Goal: Task Accomplishment & Management: Manage account settings

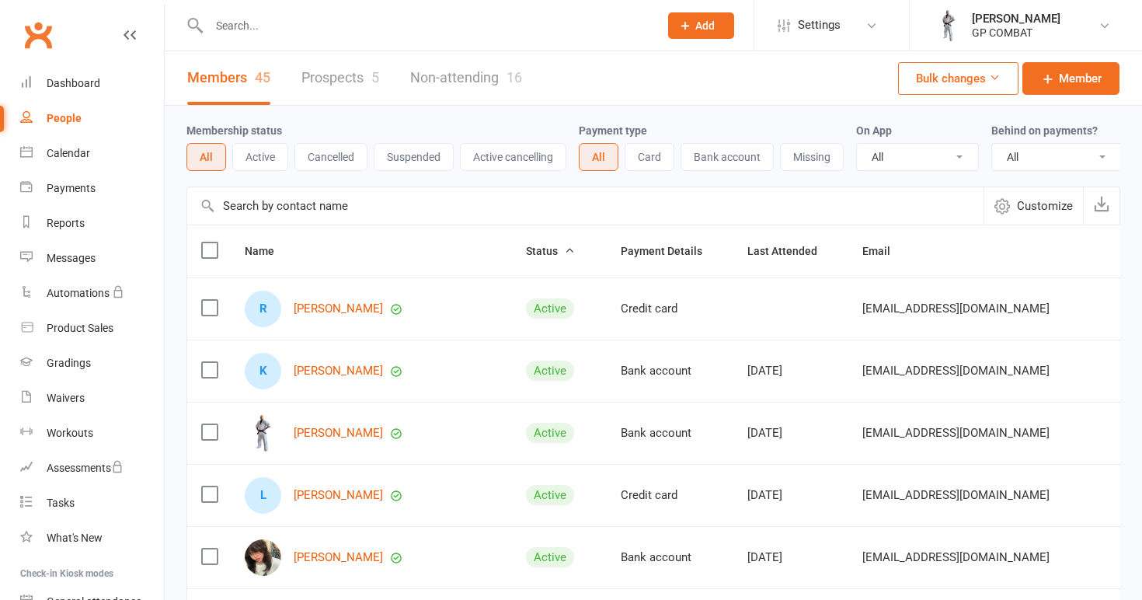
select select "100"
click at [67, 155] on div "Calendar" at bounding box center [68, 153] width 43 height 12
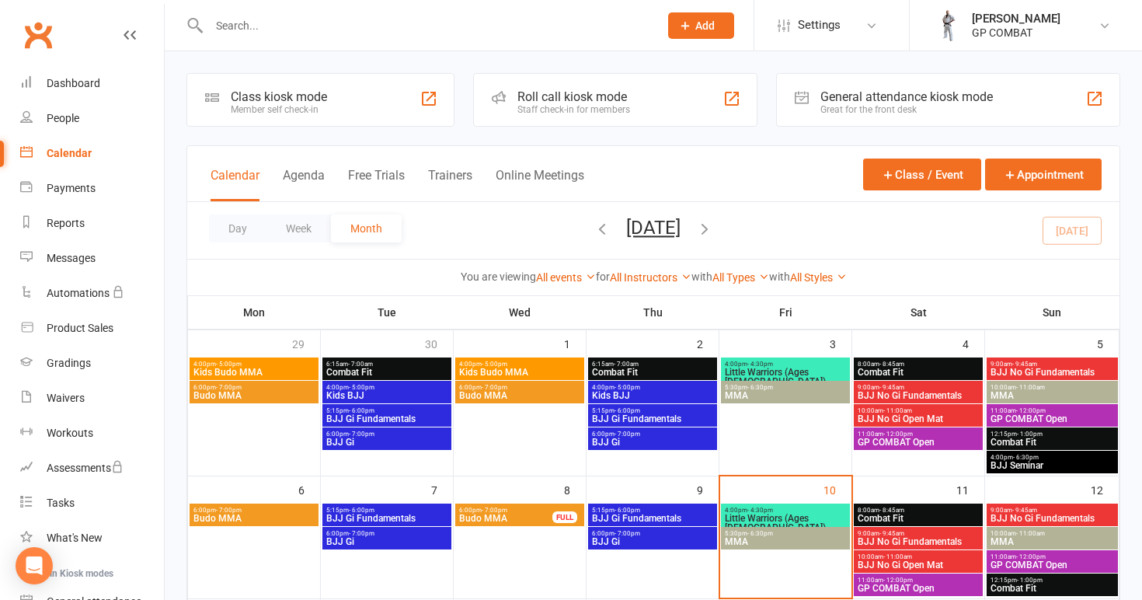
click at [792, 513] on span "Little Warriors (Ages [DEMOGRAPHIC_DATA])" at bounding box center [785, 522] width 123 height 19
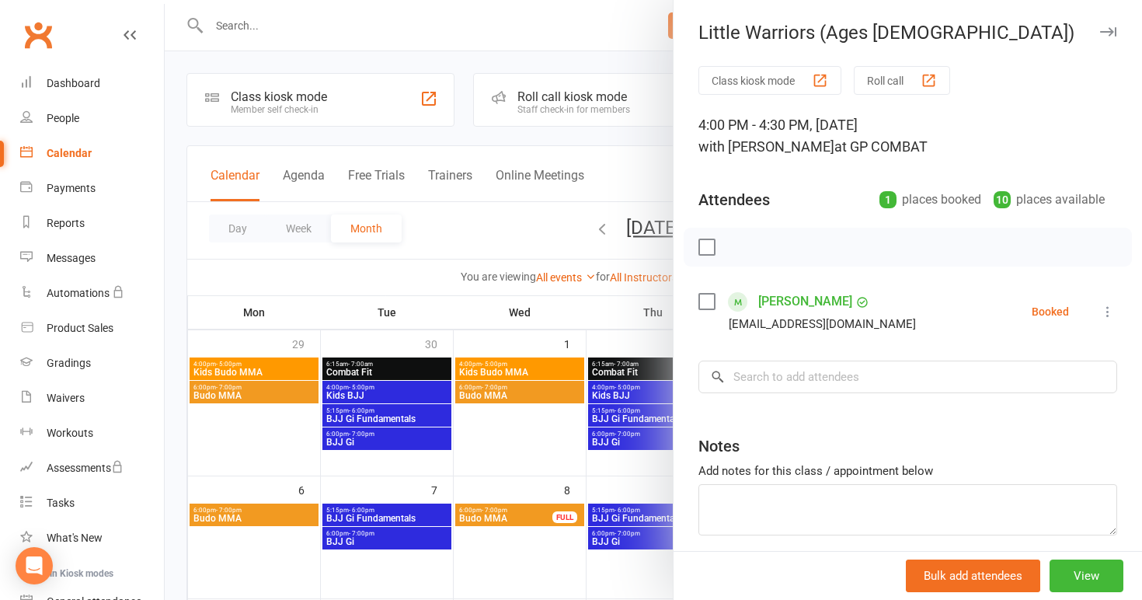
click at [1108, 309] on icon at bounding box center [1108, 312] width 16 height 16
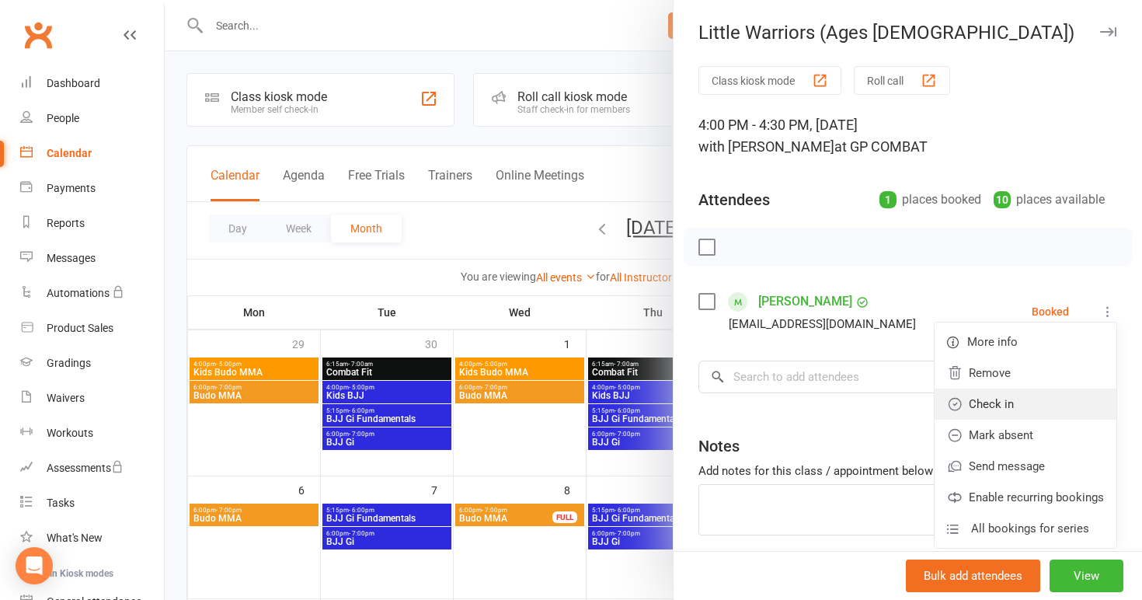
click at [1032, 407] on link "Check in" at bounding box center [1025, 403] width 182 height 31
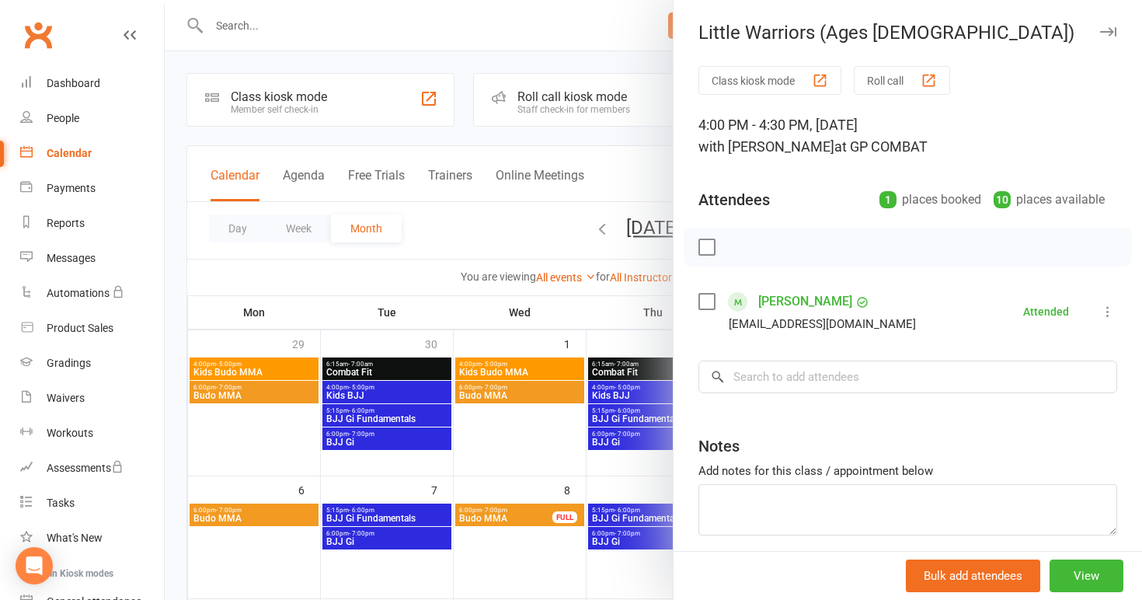
click at [677, 409] on div "Class kiosk mode Roll call 4:00 PM - 4:30 PM, [DATE] with [PERSON_NAME] at GP C…" at bounding box center [907, 339] width 468 height 547
click at [626, 407] on div at bounding box center [653, 300] width 977 height 600
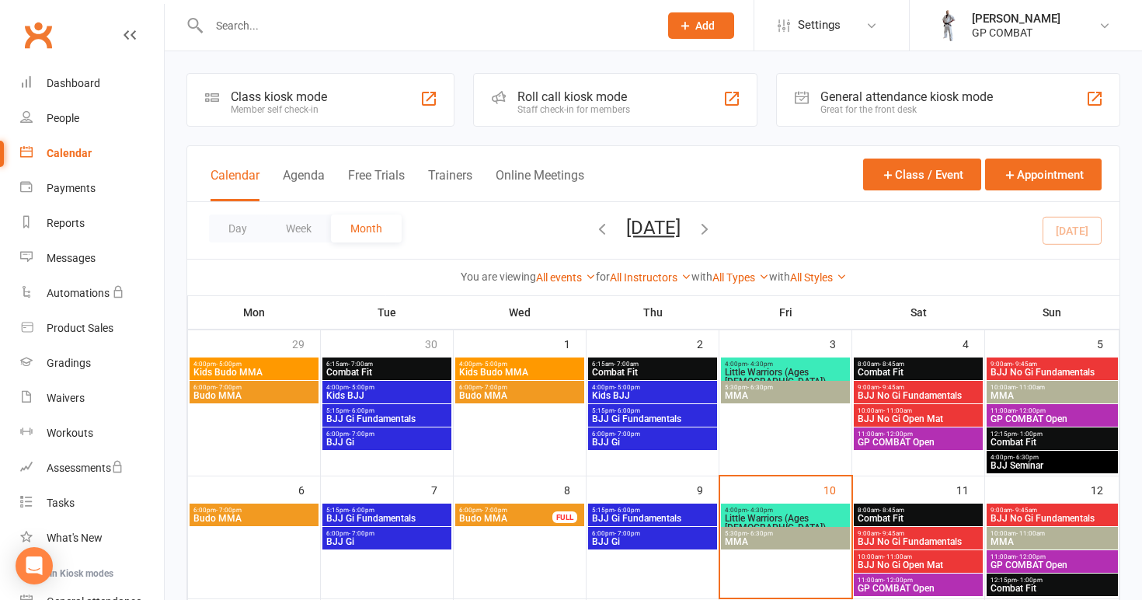
click at [793, 534] on span "5:30pm - 6:30pm" at bounding box center [785, 533] width 123 height 7
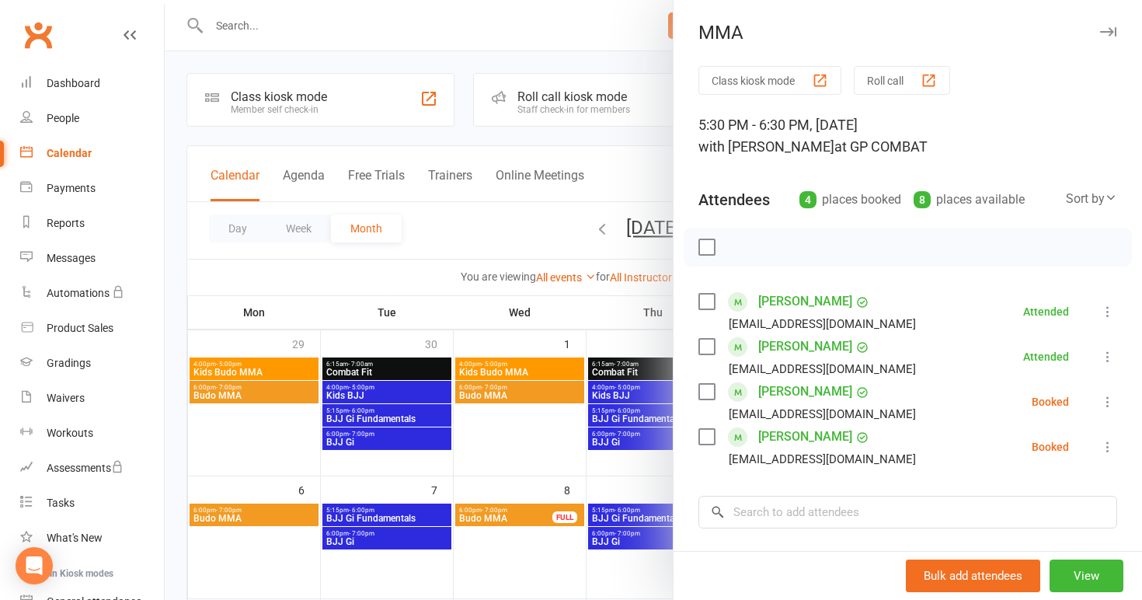
click at [1106, 400] on icon at bounding box center [1108, 402] width 16 height 16
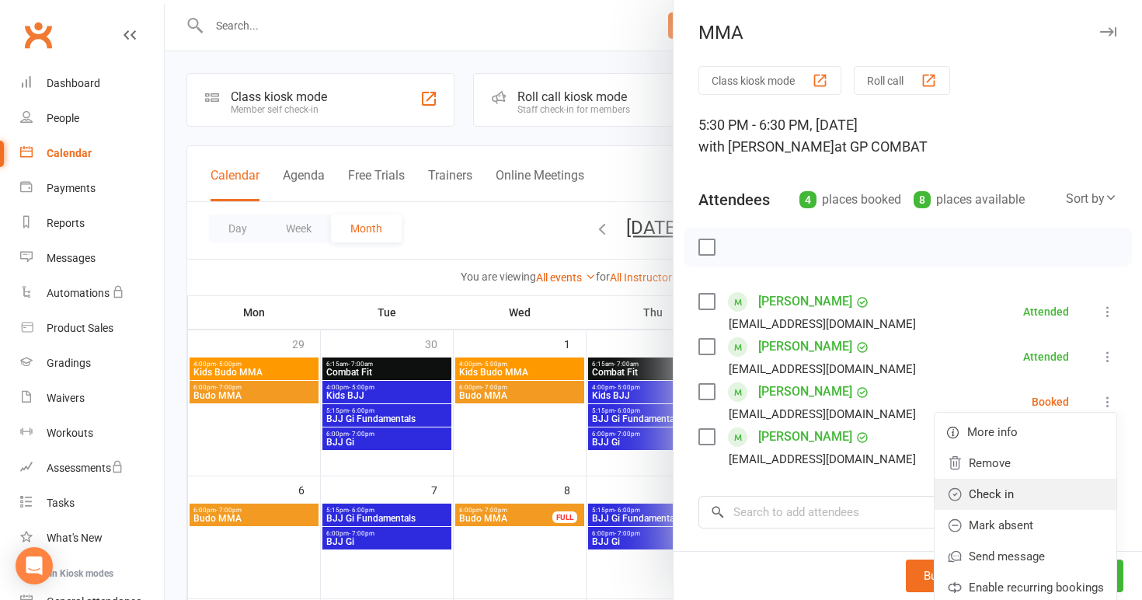
click at [1024, 494] on link "Check in" at bounding box center [1025, 493] width 182 height 31
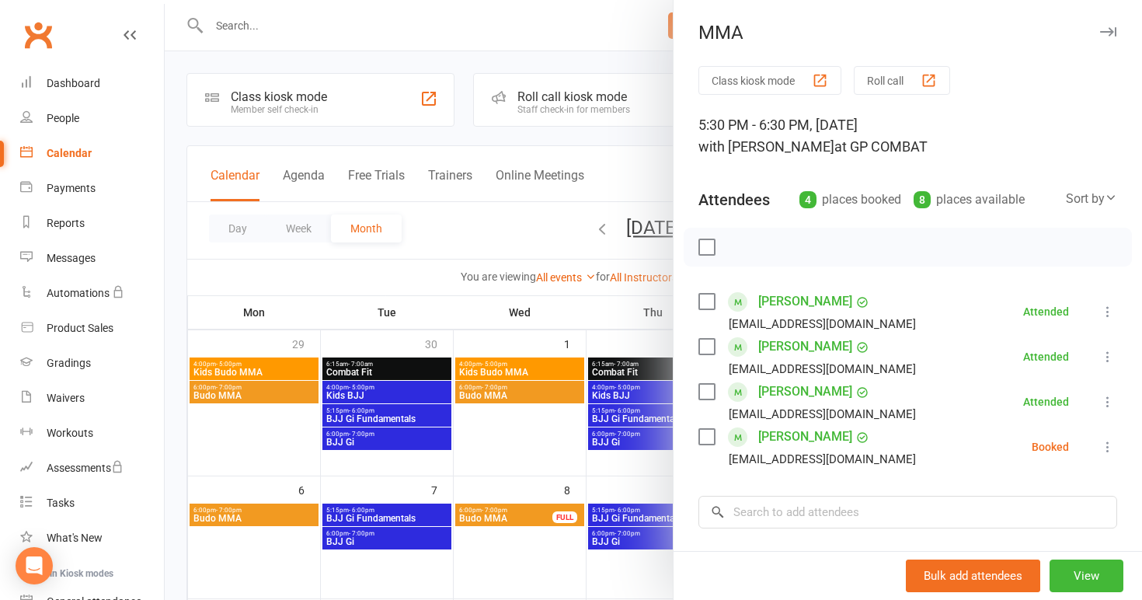
click at [1107, 445] on icon at bounding box center [1108, 447] width 16 height 16
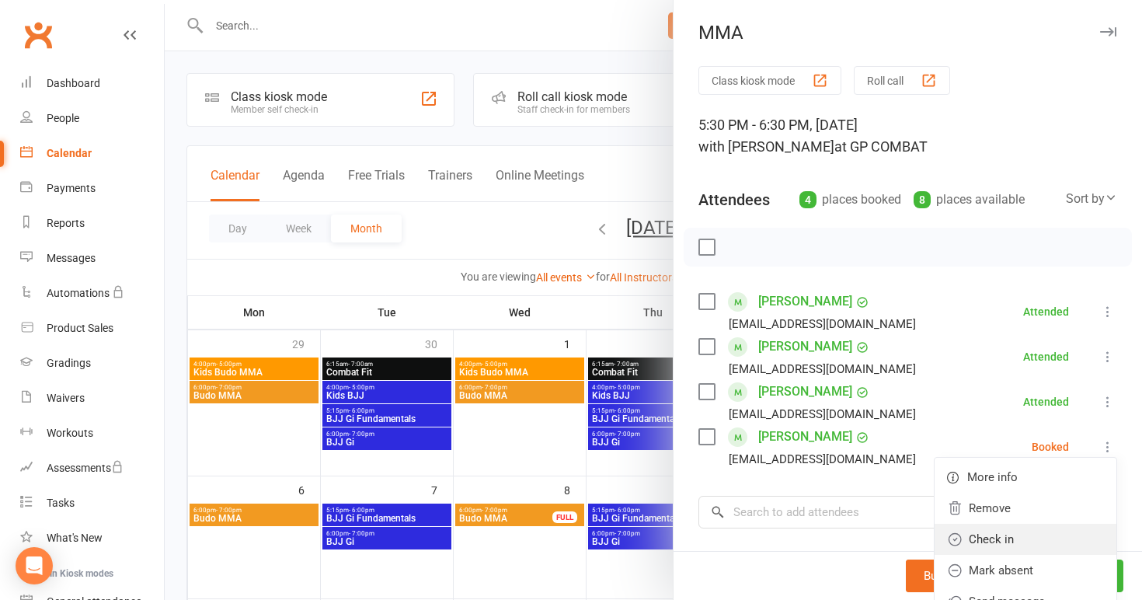
click at [1003, 540] on link "Check in" at bounding box center [1025, 538] width 182 height 31
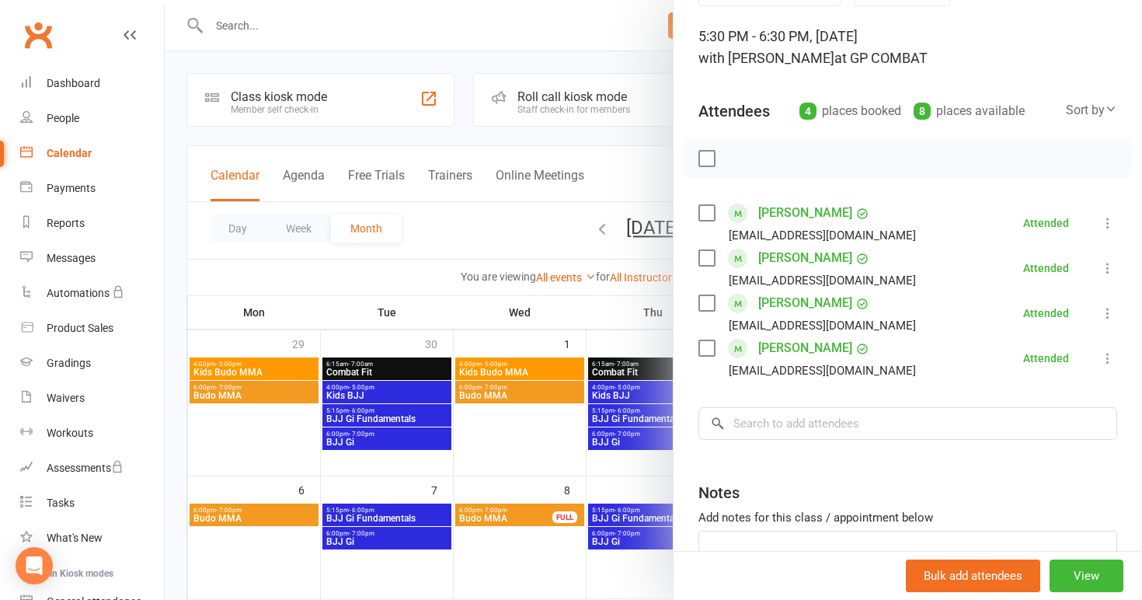
scroll to position [92, 0]
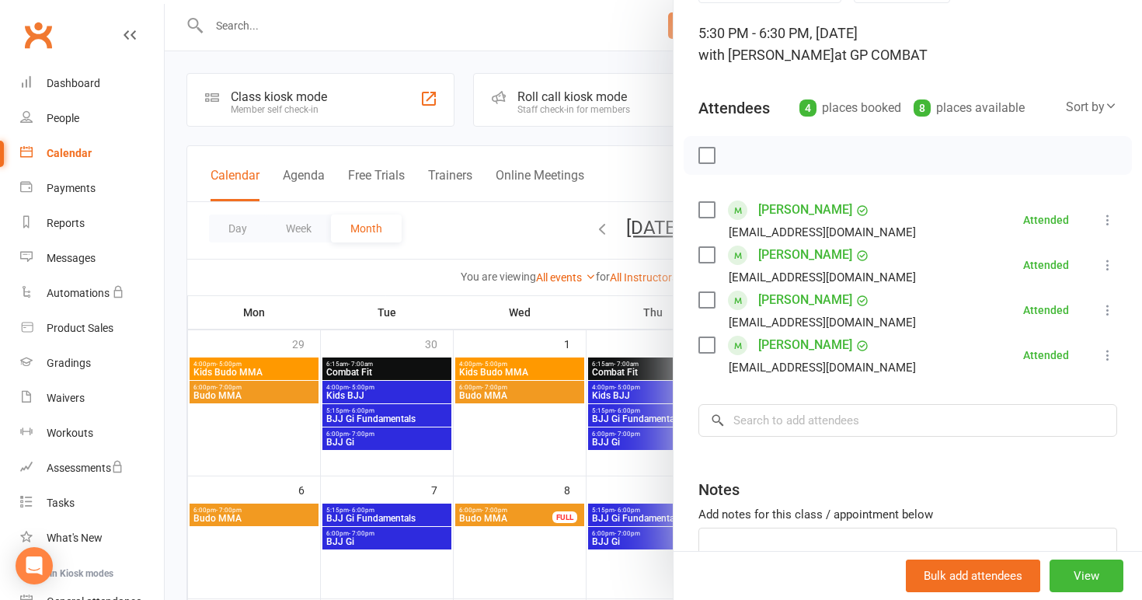
click at [529, 502] on div at bounding box center [653, 300] width 977 height 600
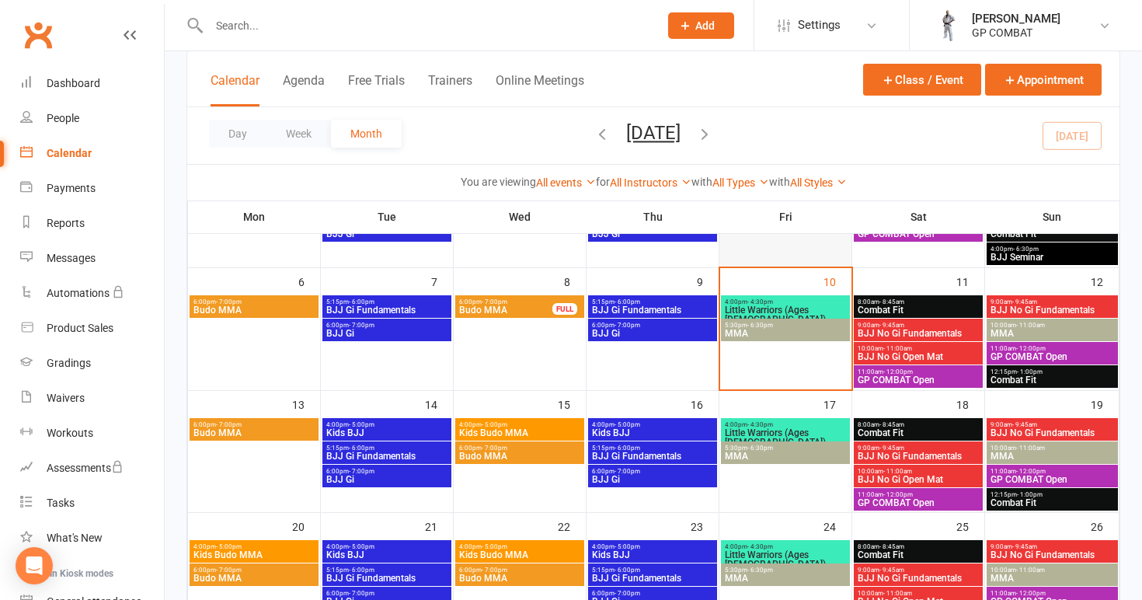
scroll to position [211, 0]
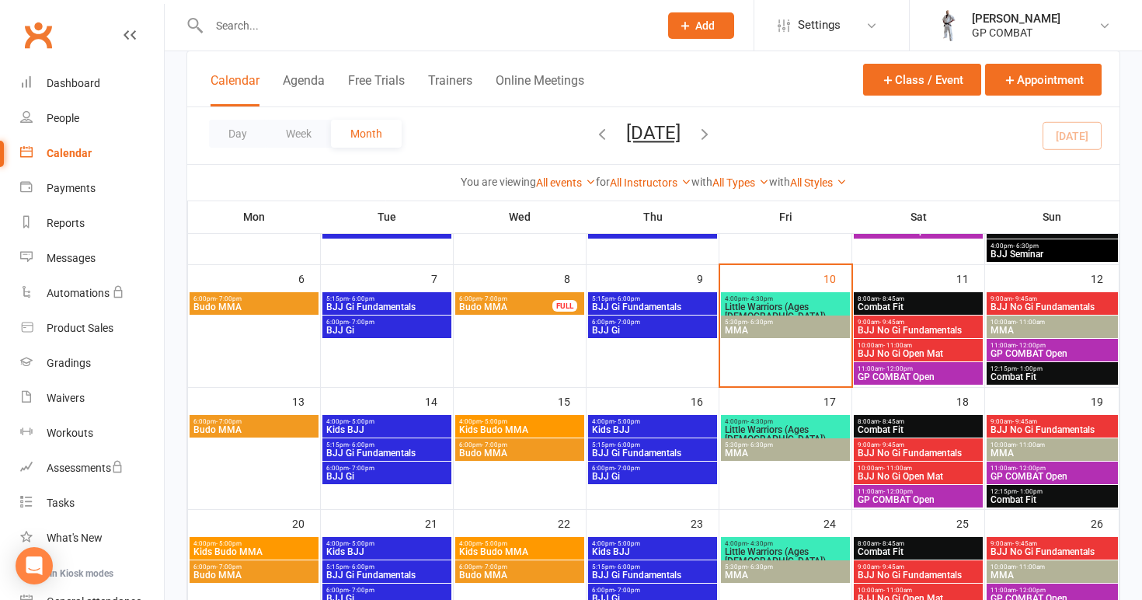
click at [922, 303] on span "Combat Fit" at bounding box center [918, 306] width 123 height 9
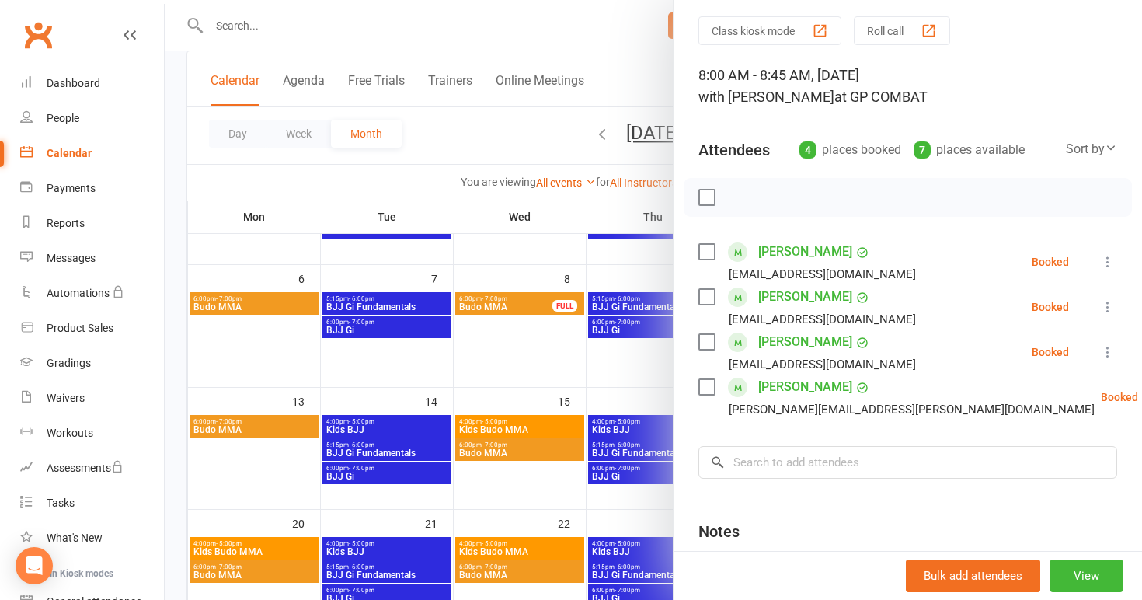
scroll to position [51, 0]
click at [656, 383] on div at bounding box center [653, 300] width 977 height 600
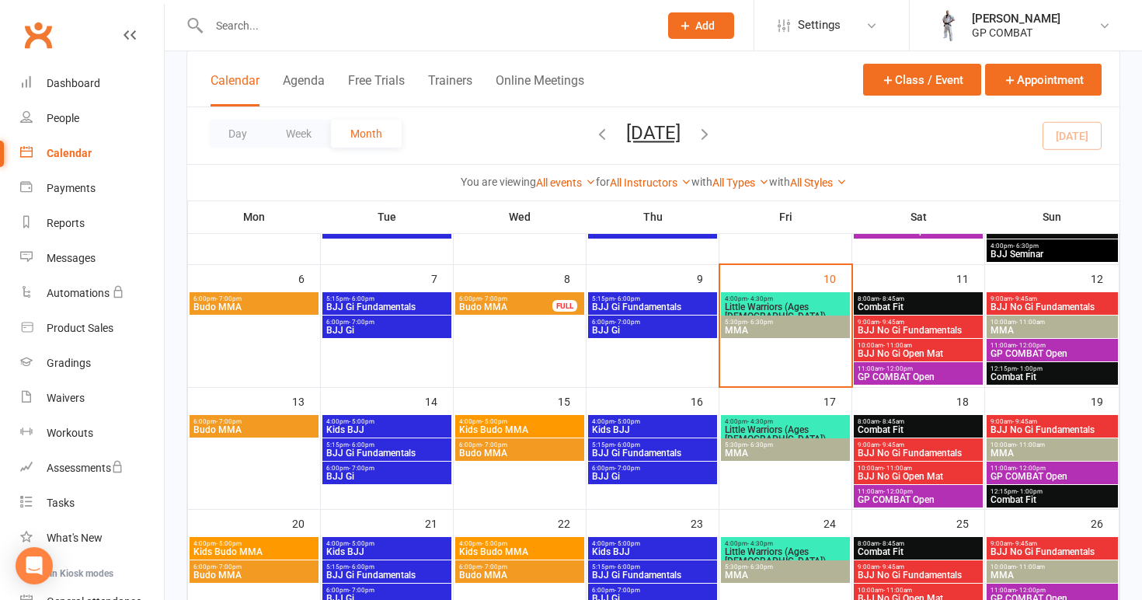
click at [887, 443] on span "- 9:45am" at bounding box center [891, 444] width 25 height 7
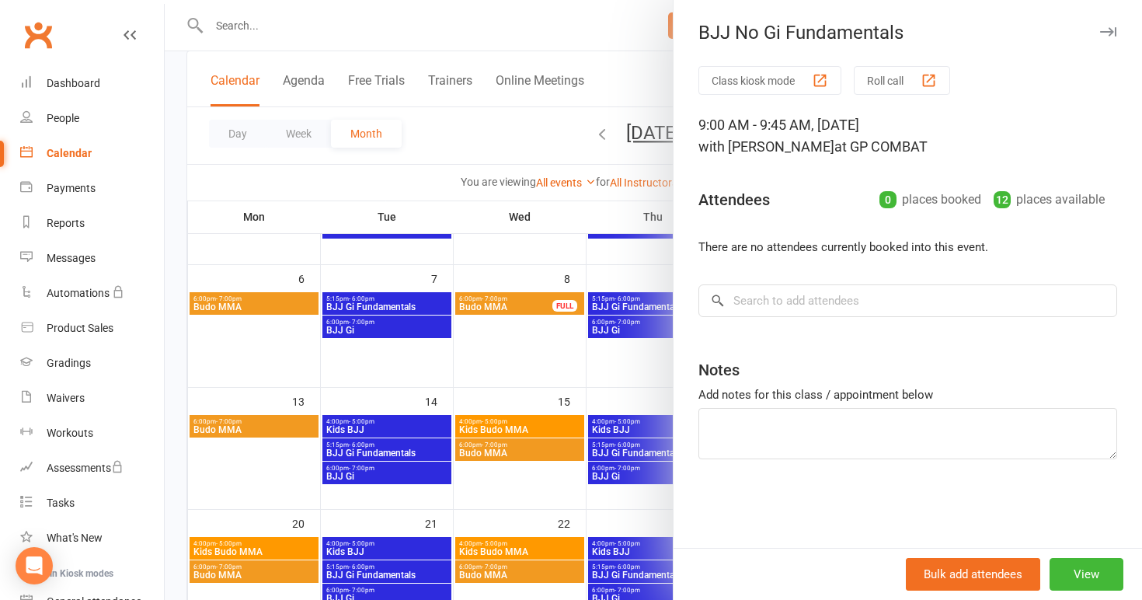
click at [572, 376] on div at bounding box center [653, 300] width 977 height 600
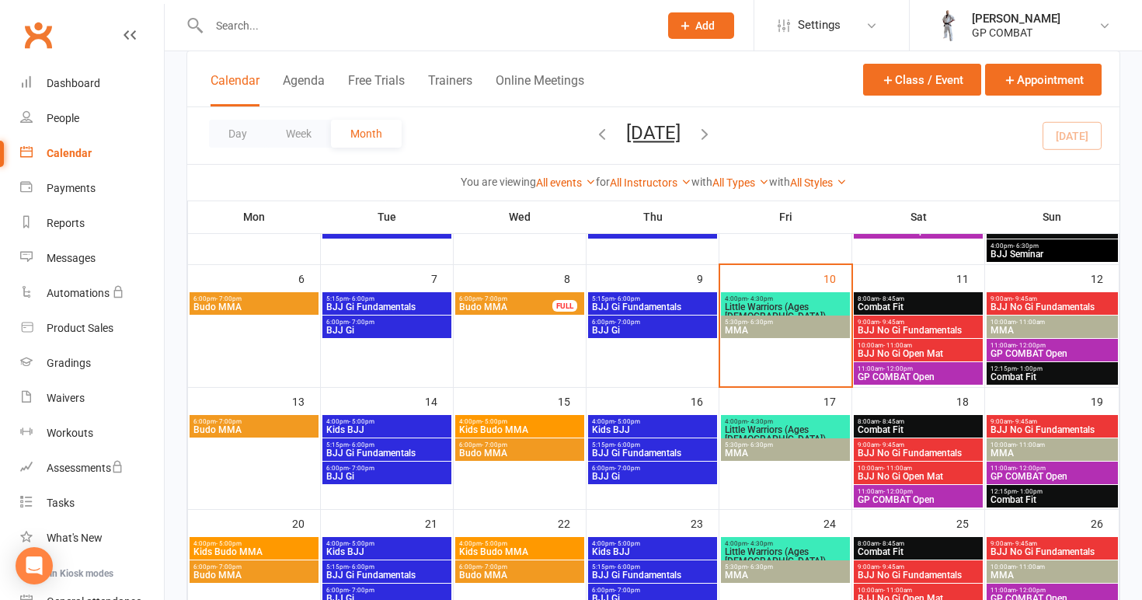
click at [906, 419] on span "8:00am - 8:45am" at bounding box center [918, 421] width 123 height 7
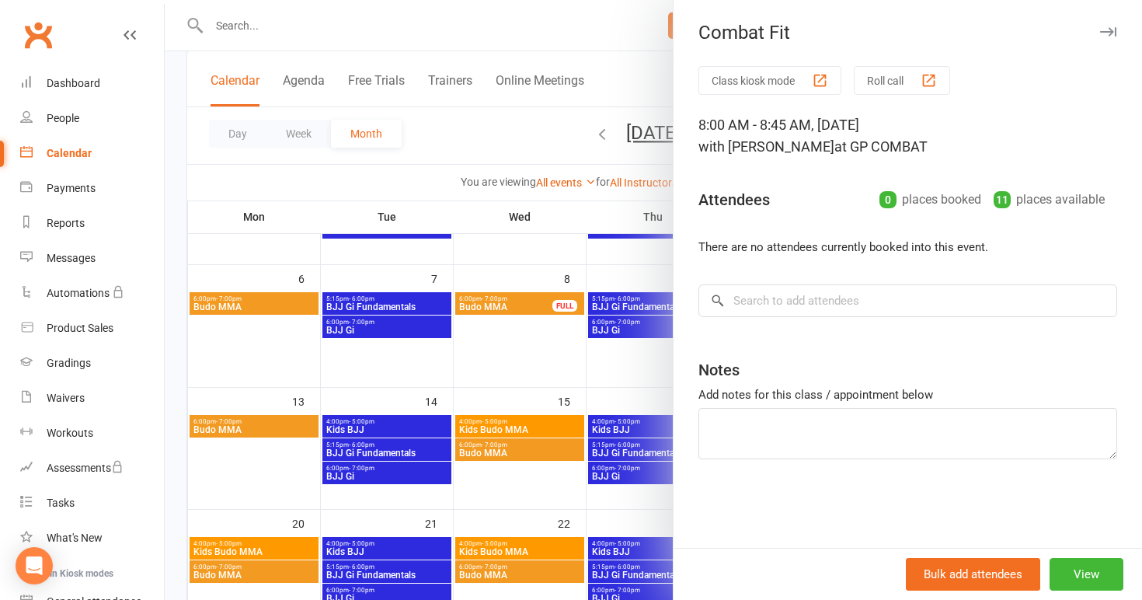
click at [601, 430] on div at bounding box center [653, 300] width 977 height 600
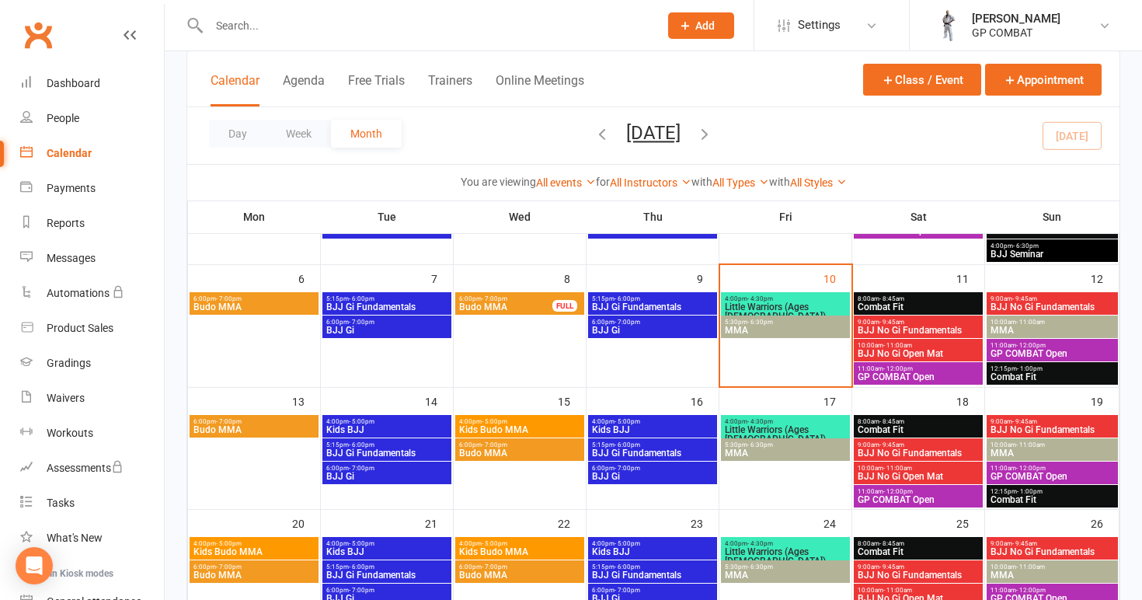
click at [908, 304] on span "Combat Fit" at bounding box center [918, 306] width 123 height 9
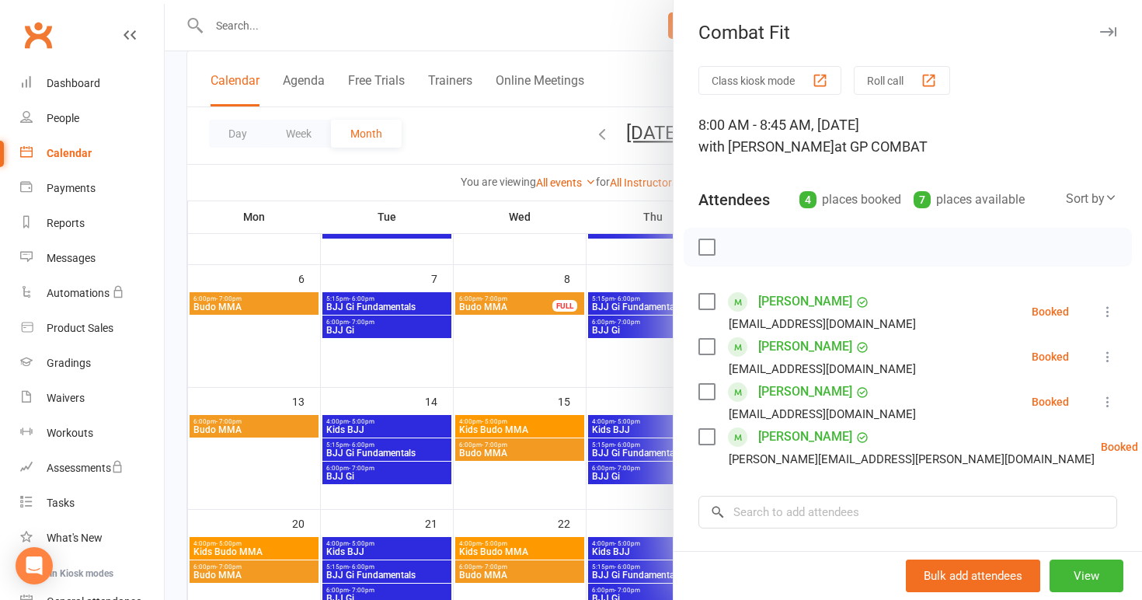
click at [583, 354] on div at bounding box center [653, 300] width 977 height 600
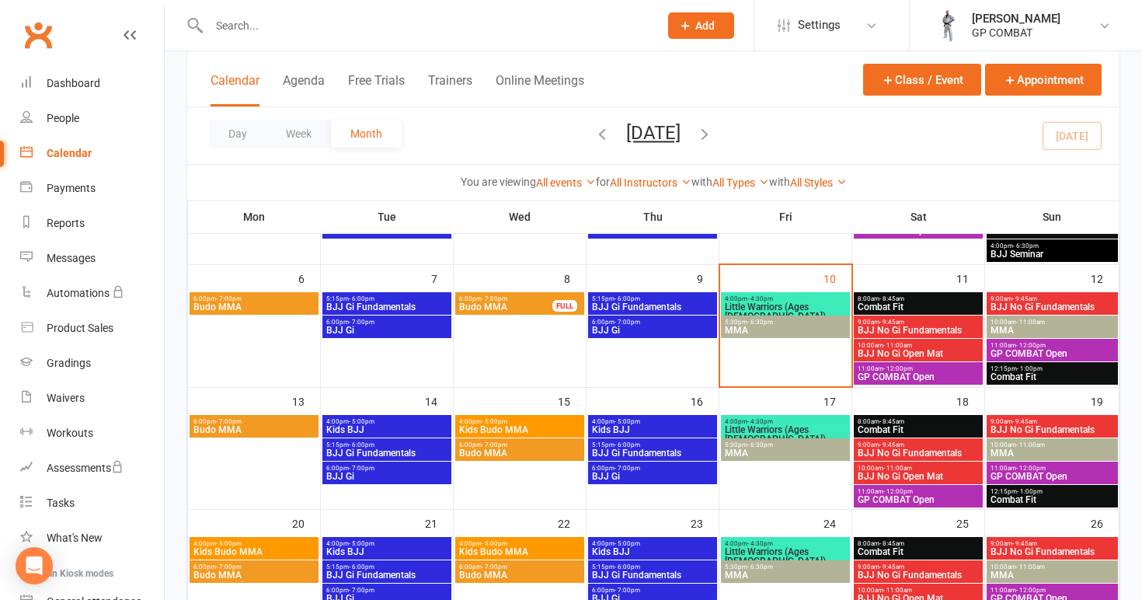
click at [922, 326] on span "BJJ No Gi Fundamentals" at bounding box center [918, 329] width 123 height 9
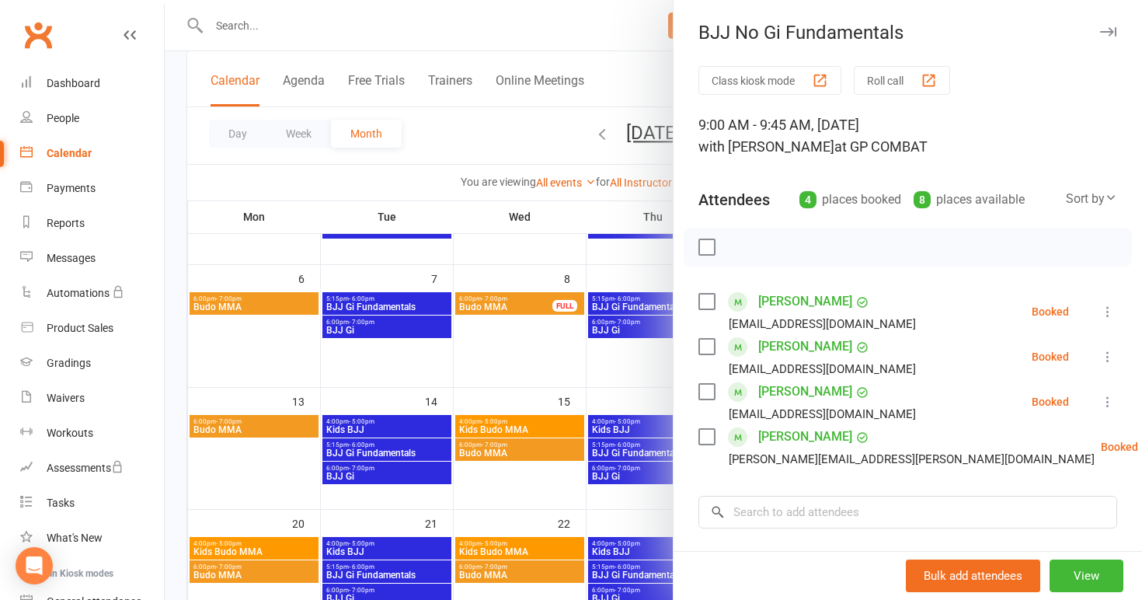
click at [607, 374] on div at bounding box center [653, 300] width 977 height 600
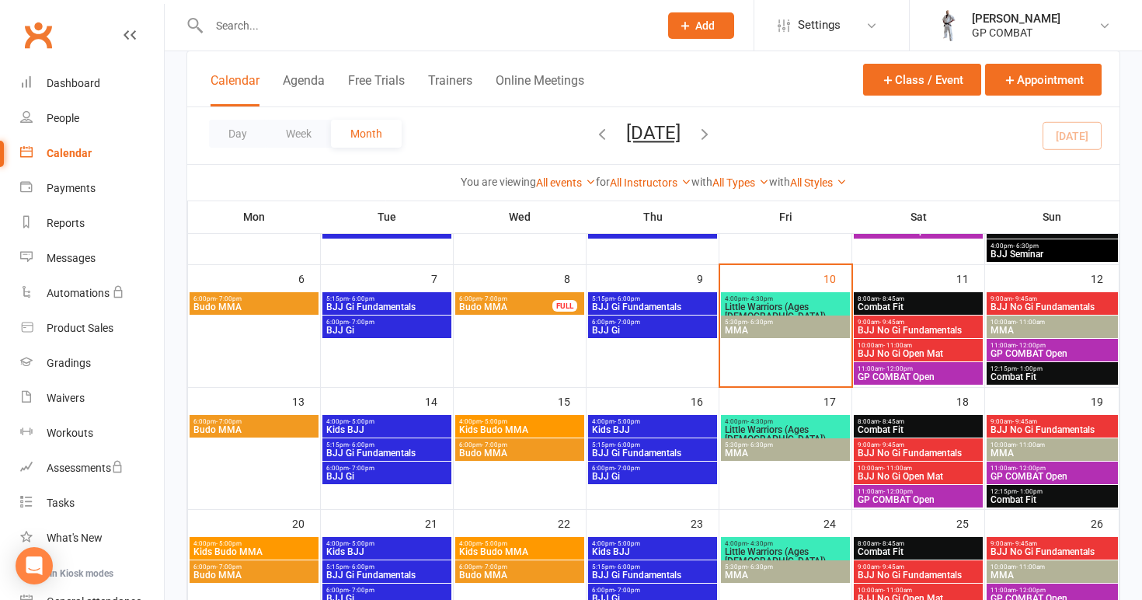
click at [896, 349] on span "BJJ No Gi Open Mat" at bounding box center [918, 353] width 123 height 9
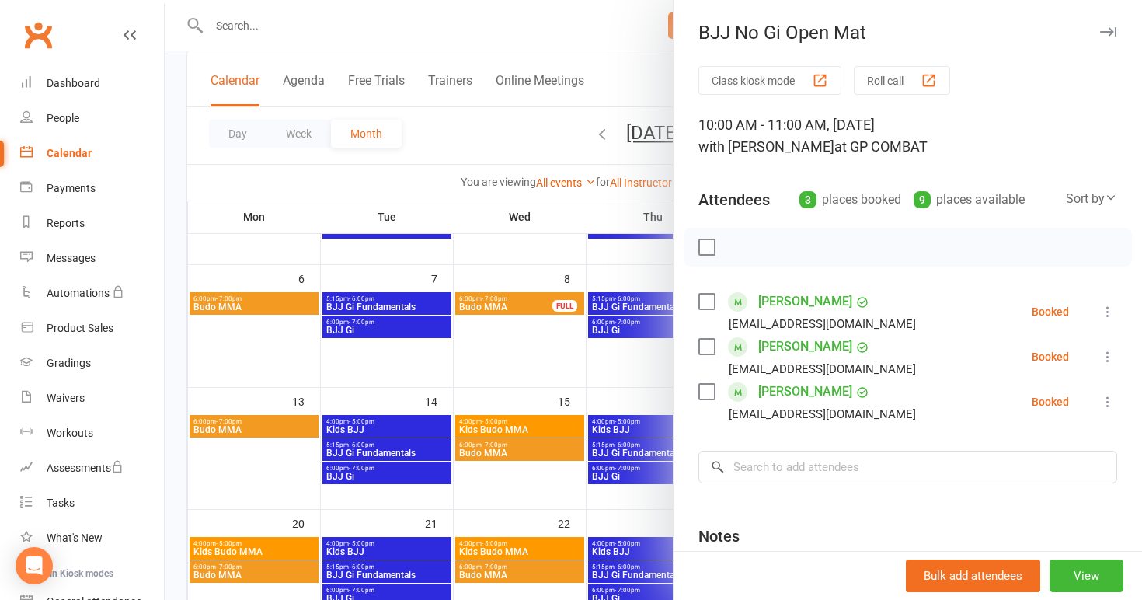
click at [622, 370] on div at bounding box center [653, 300] width 977 height 600
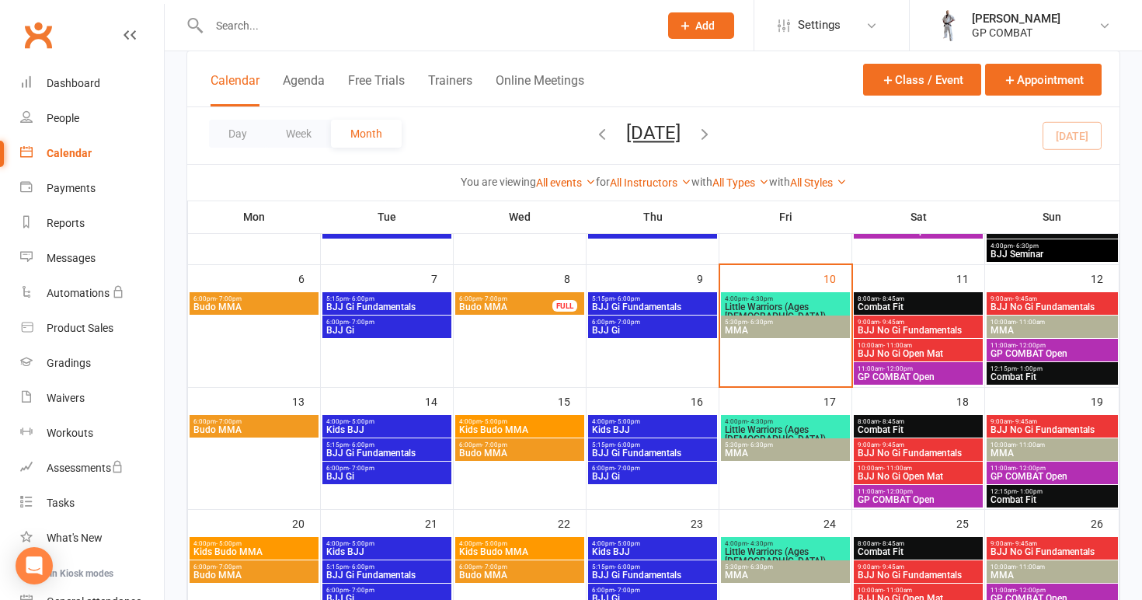
click at [920, 377] on span "GP COMBAT Open" at bounding box center [918, 376] width 123 height 9
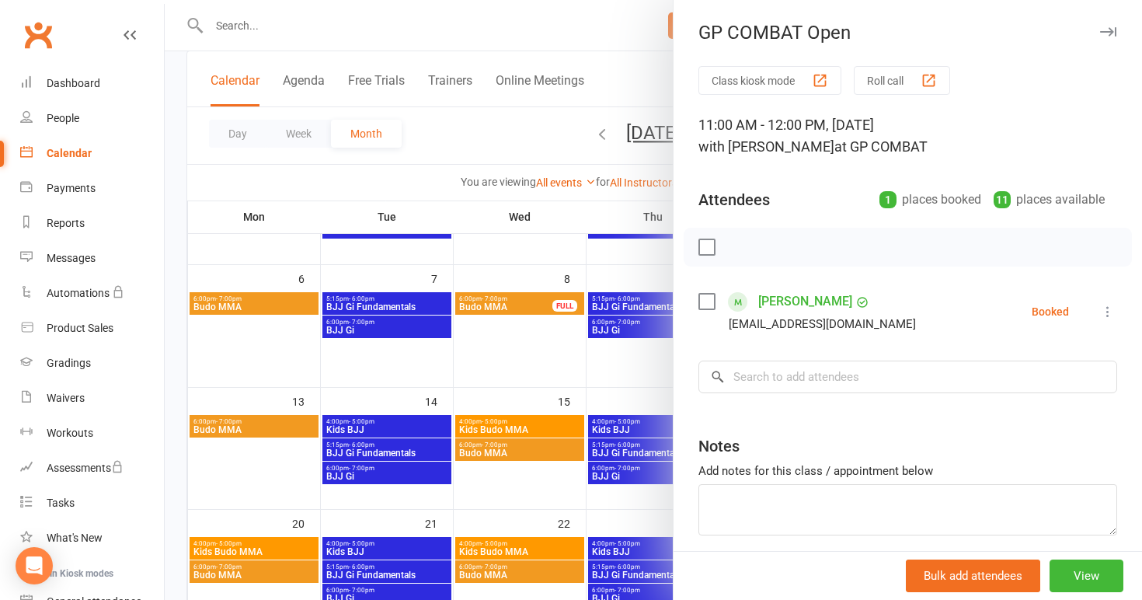
click at [606, 367] on div at bounding box center [653, 300] width 977 height 600
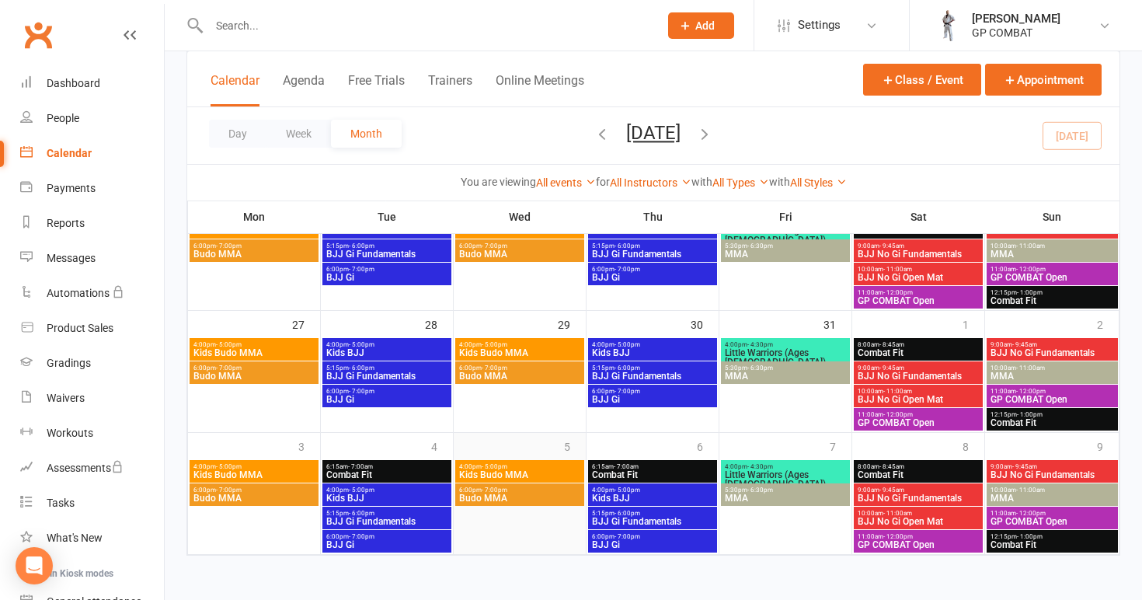
scroll to position [545, 0]
click at [76, 117] on div "People" at bounding box center [63, 118] width 33 height 12
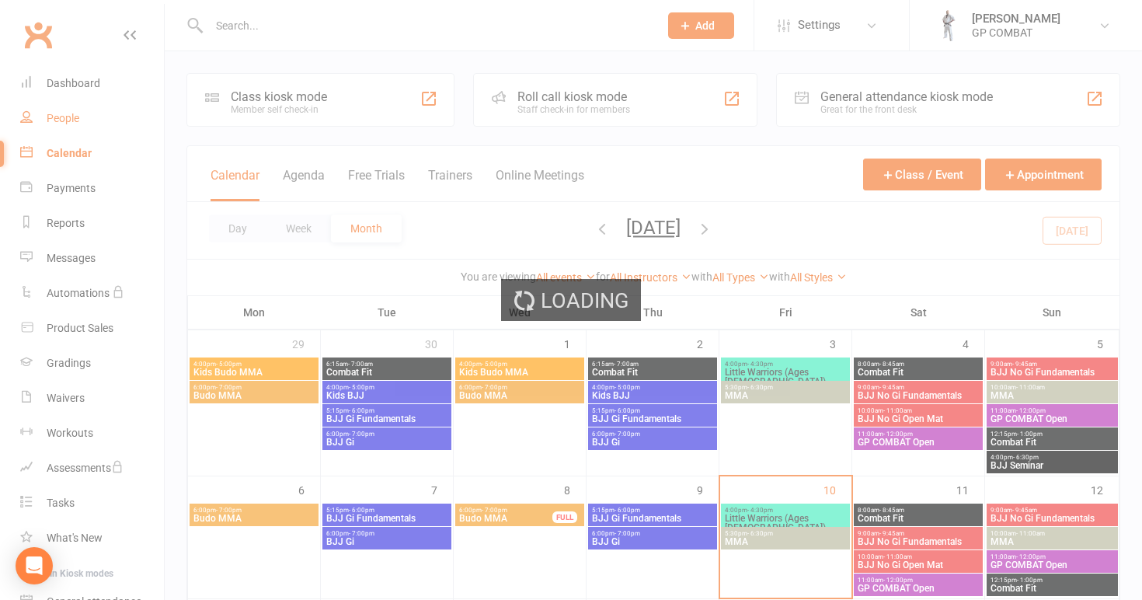
select select "100"
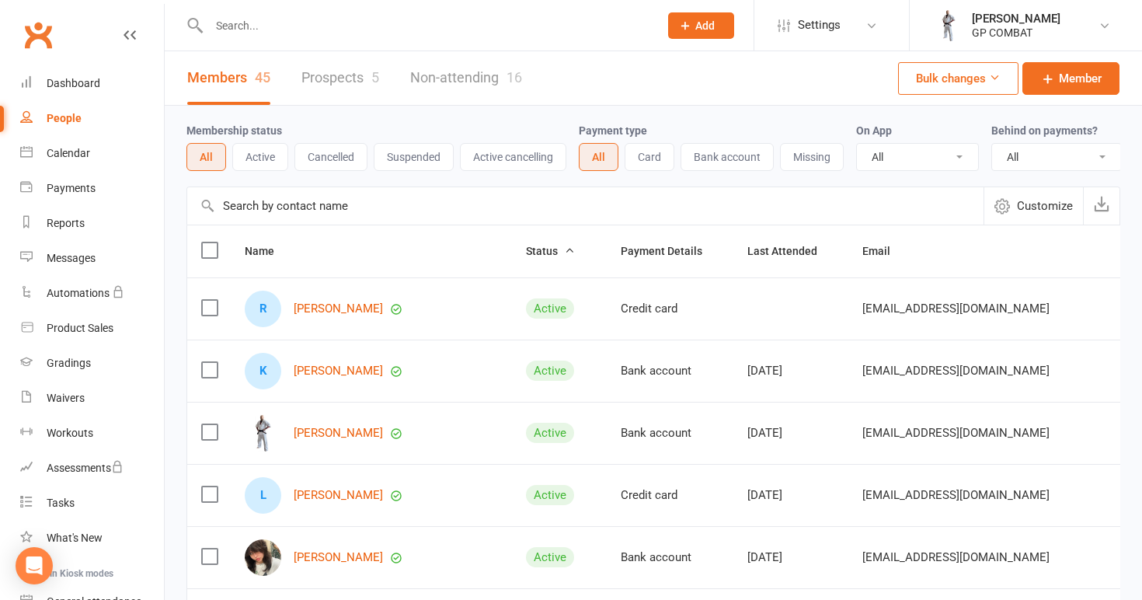
click at [84, 116] on link "People" at bounding box center [92, 118] width 144 height 35
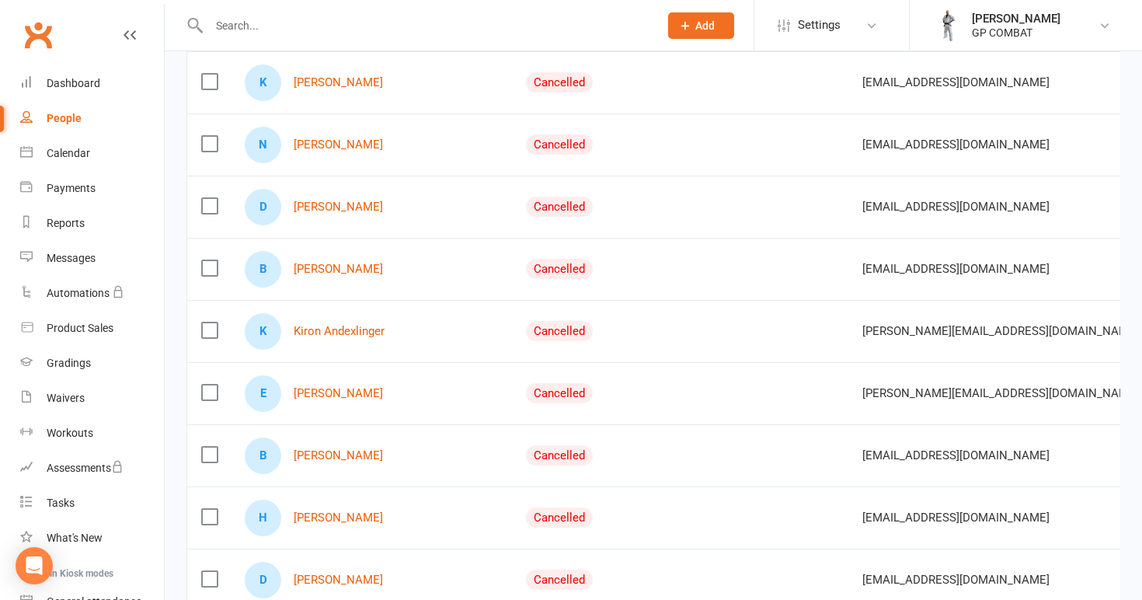
scroll to position [1975, 0]
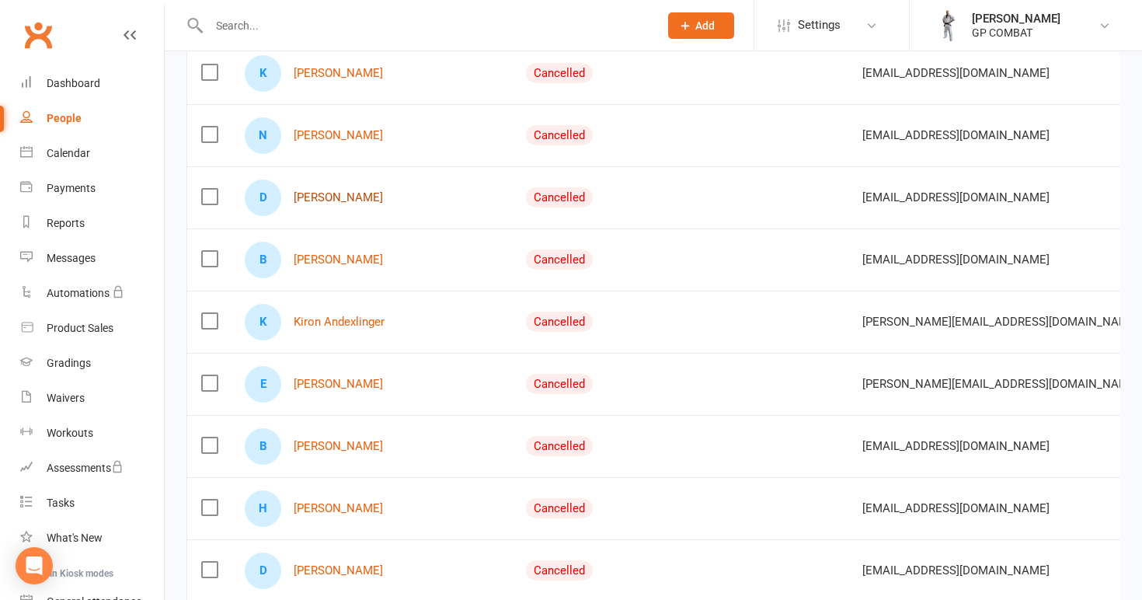
click at [331, 200] on link "[PERSON_NAME]" at bounding box center [338, 197] width 89 height 13
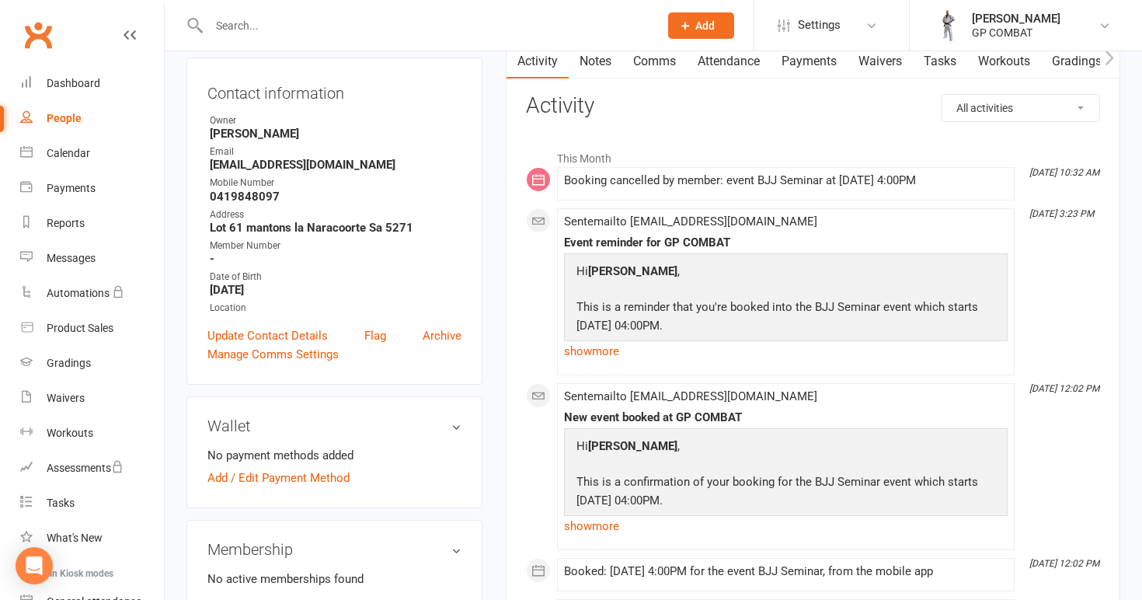
scroll to position [172, 0]
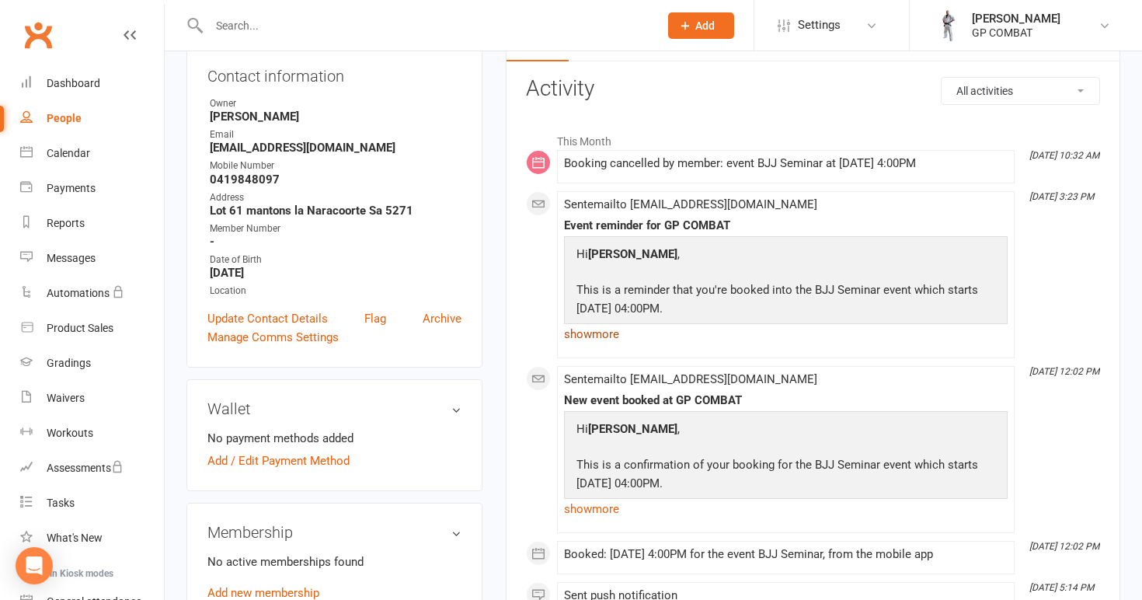
click at [579, 329] on link "show more" at bounding box center [785, 334] width 443 height 22
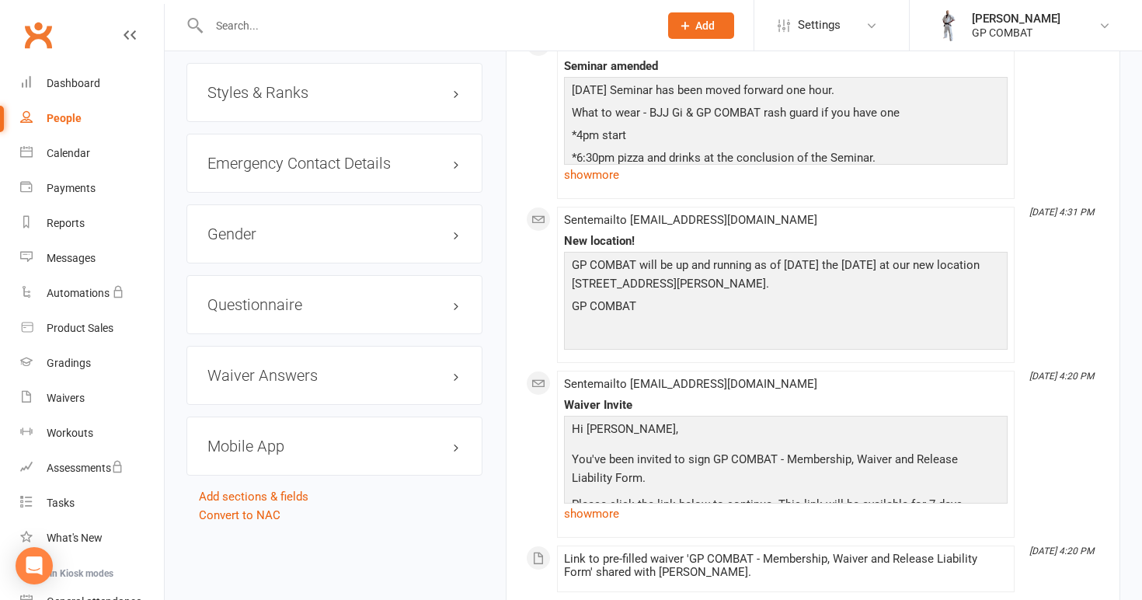
scroll to position [1174, 0]
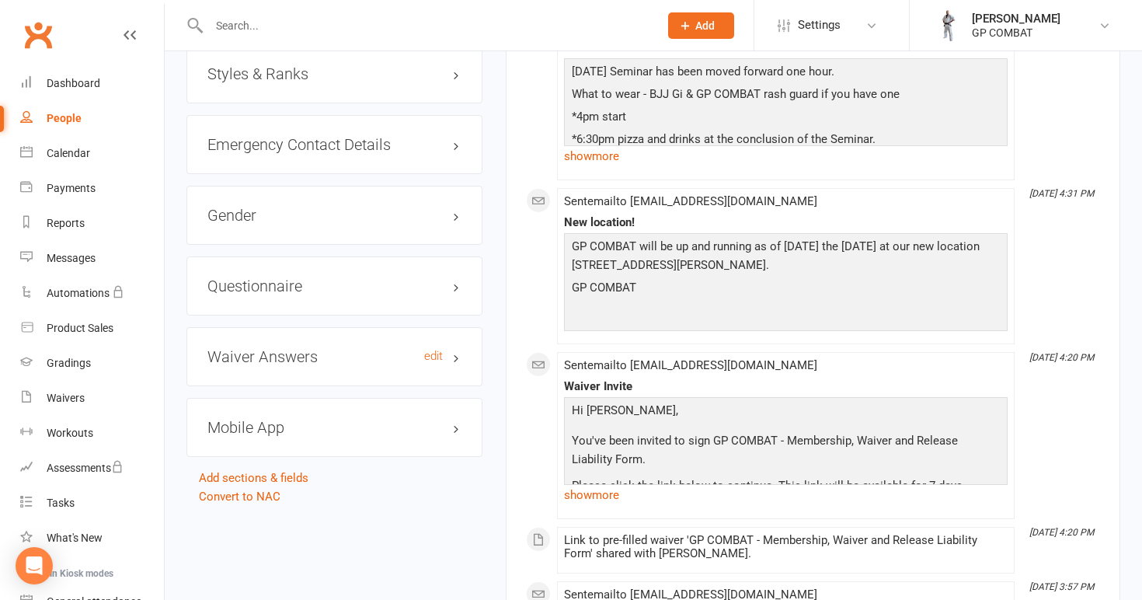
click at [299, 356] on h3 "Waiver Answers edit" at bounding box center [334, 356] width 254 height 17
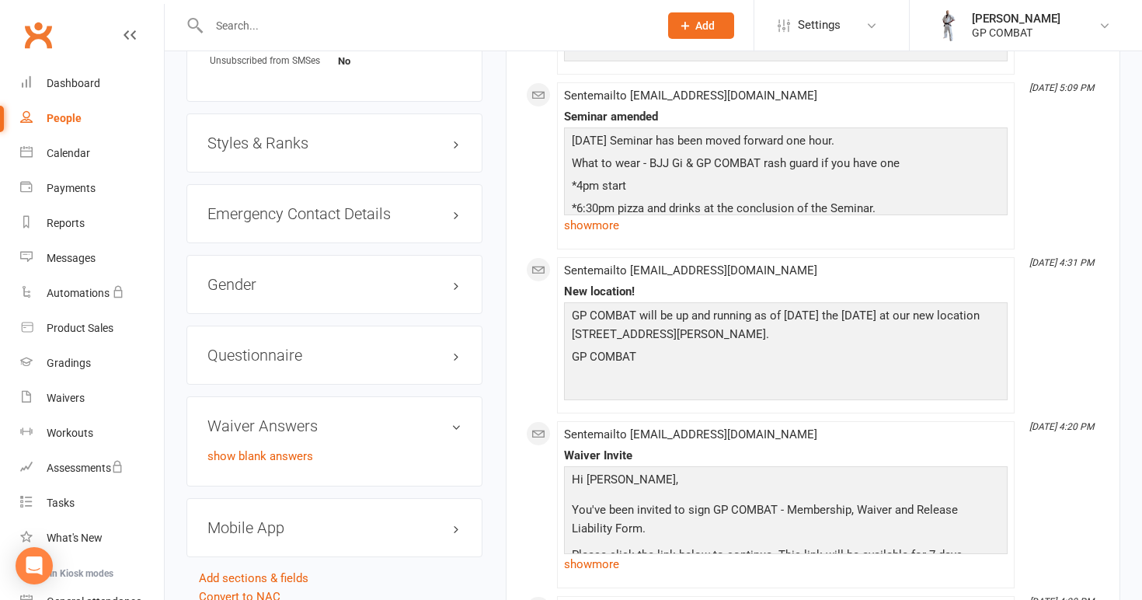
scroll to position [1104, 0]
click at [461, 426] on h3 "Waiver Answers edit" at bounding box center [334, 426] width 254 height 17
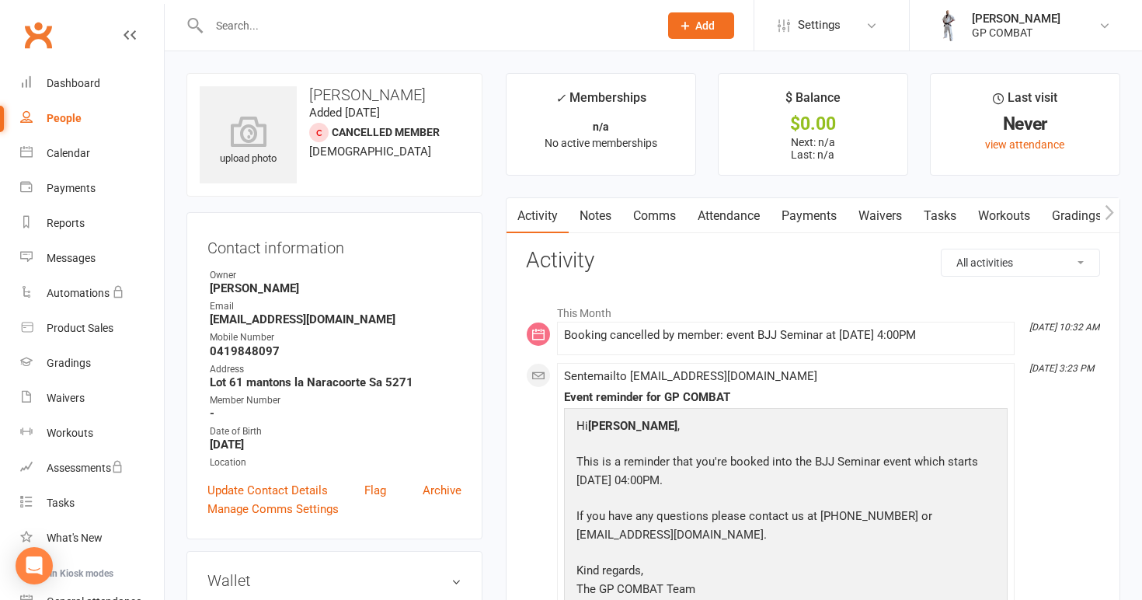
scroll to position [0, 0]
click at [104, 115] on link "People" at bounding box center [92, 118] width 144 height 35
select select "100"
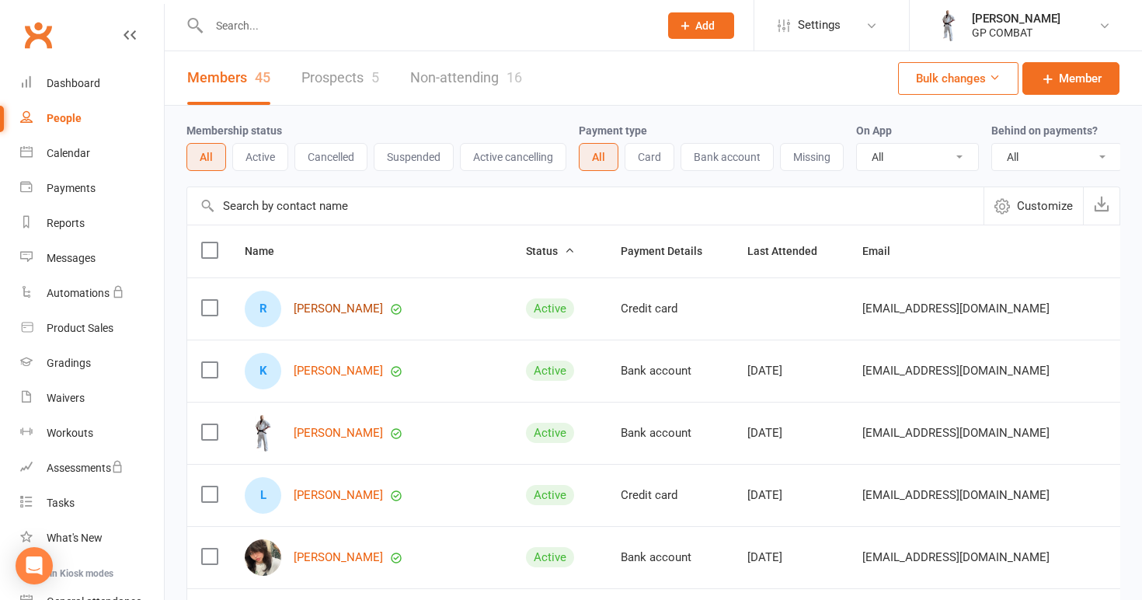
click at [333, 308] on link "[PERSON_NAME]" at bounding box center [338, 308] width 89 height 13
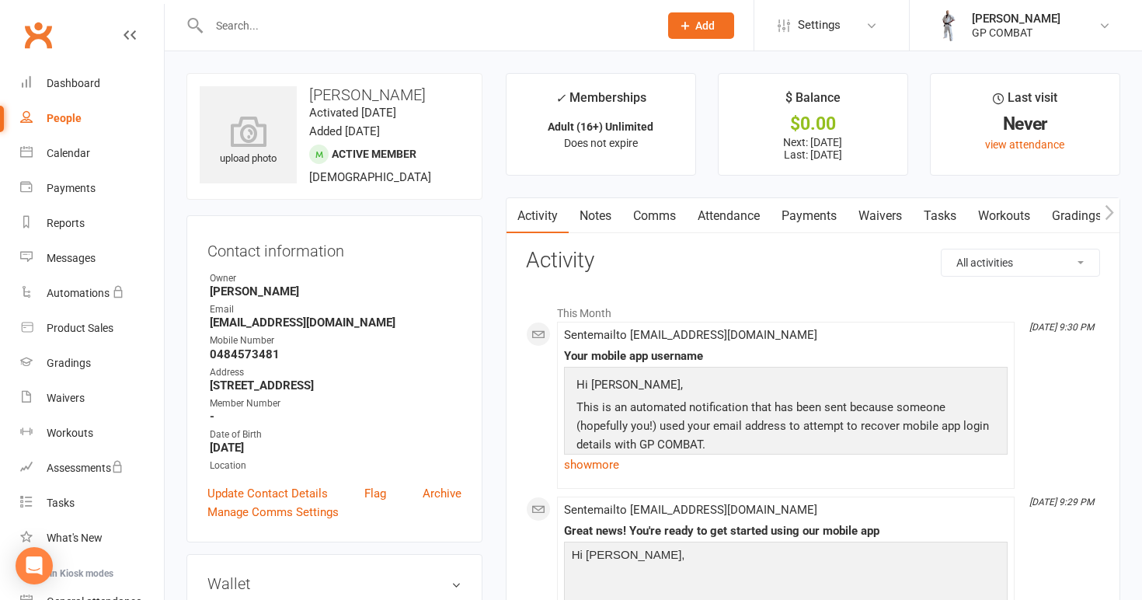
click at [72, 115] on div "People" at bounding box center [64, 118] width 35 height 12
select select "100"
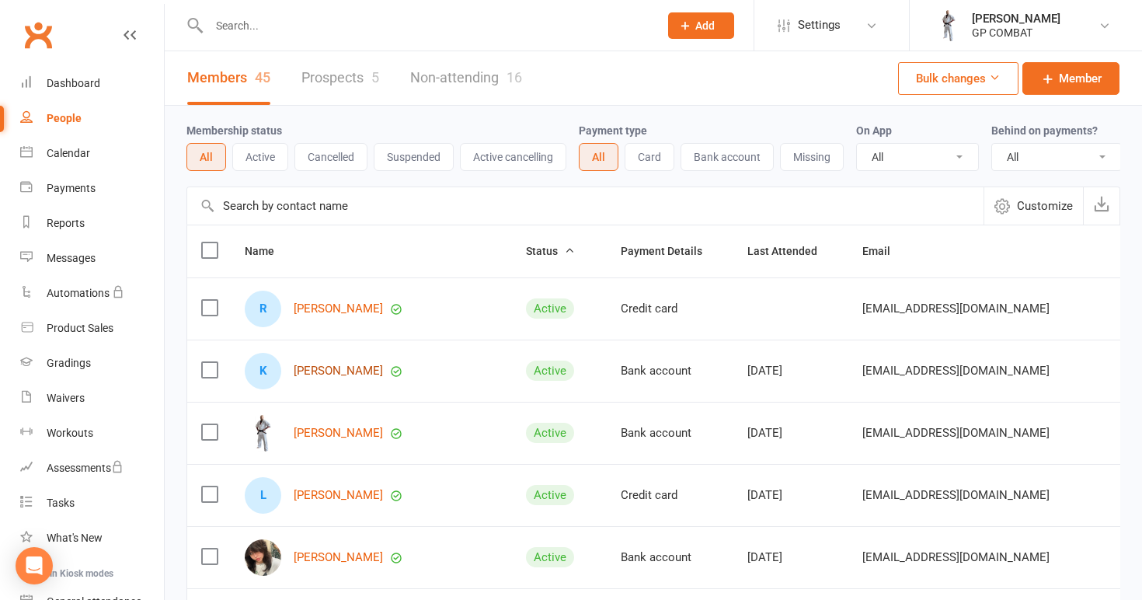
click at [331, 371] on link "[PERSON_NAME]" at bounding box center [338, 370] width 89 height 13
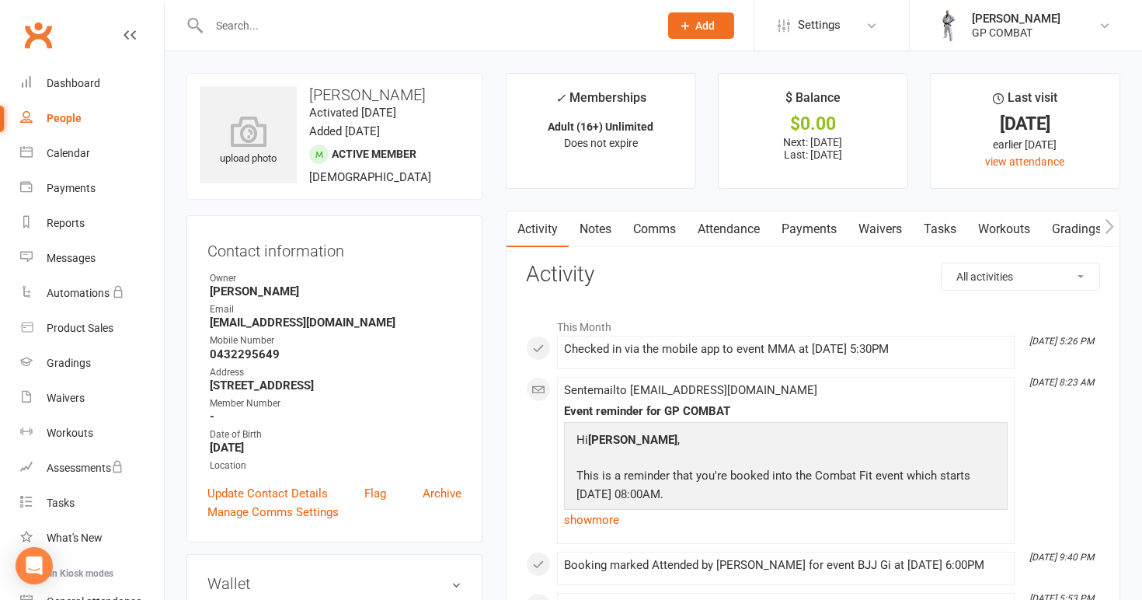
click at [72, 117] on div "People" at bounding box center [64, 118] width 35 height 12
select select "100"
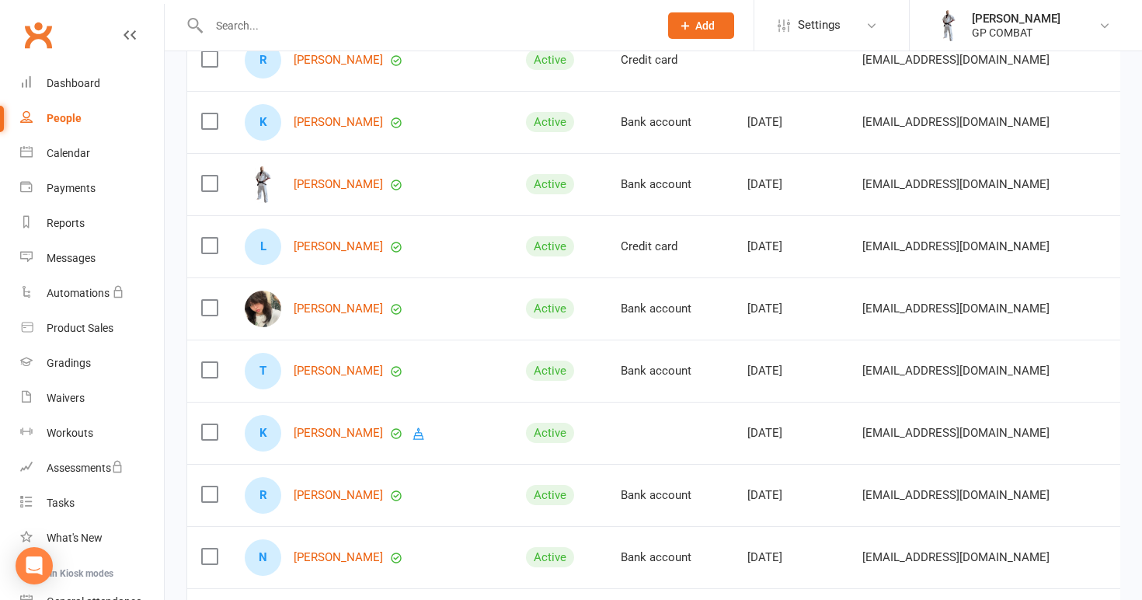
scroll to position [249, 0]
click at [332, 302] on link "[PERSON_NAME]" at bounding box center [338, 307] width 89 height 13
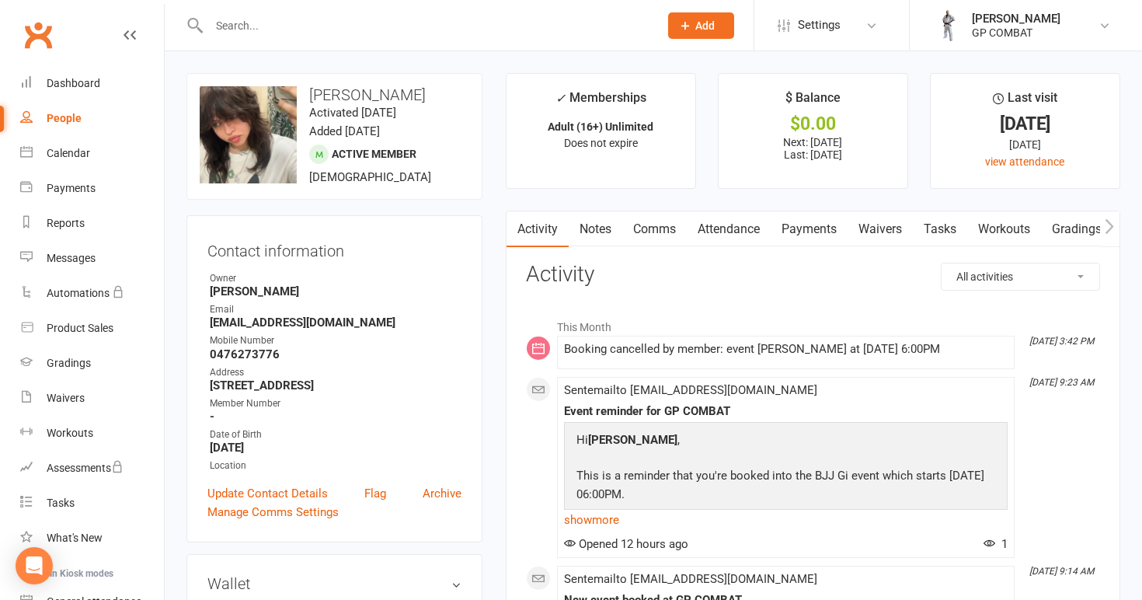
click at [71, 120] on div "People" at bounding box center [64, 118] width 35 height 12
select select "100"
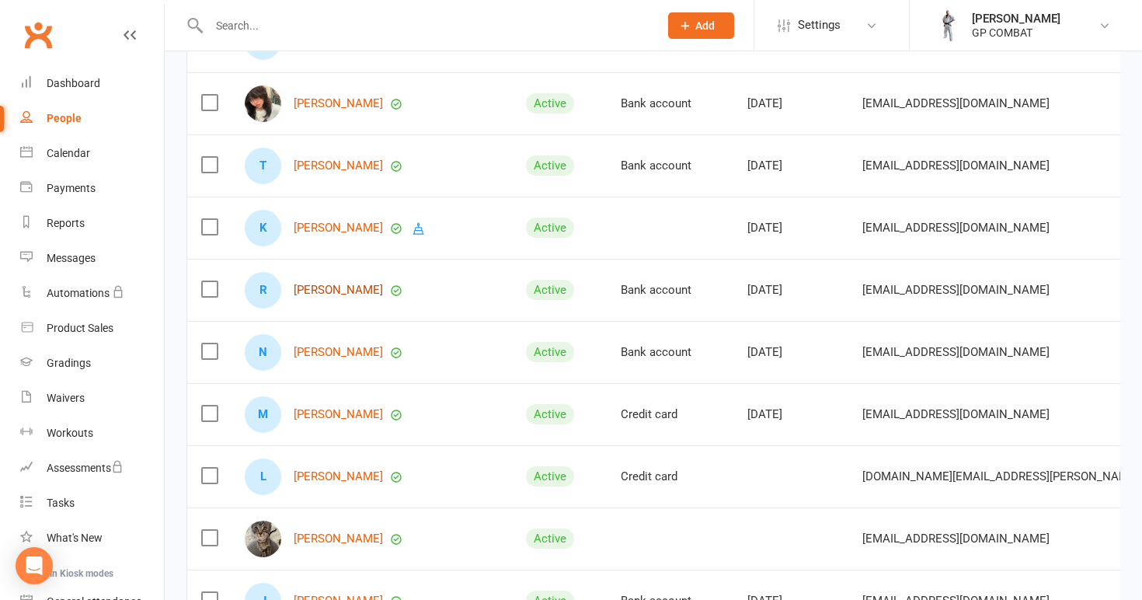
scroll to position [454, 0]
click at [332, 226] on link "[PERSON_NAME]" at bounding box center [338, 227] width 89 height 13
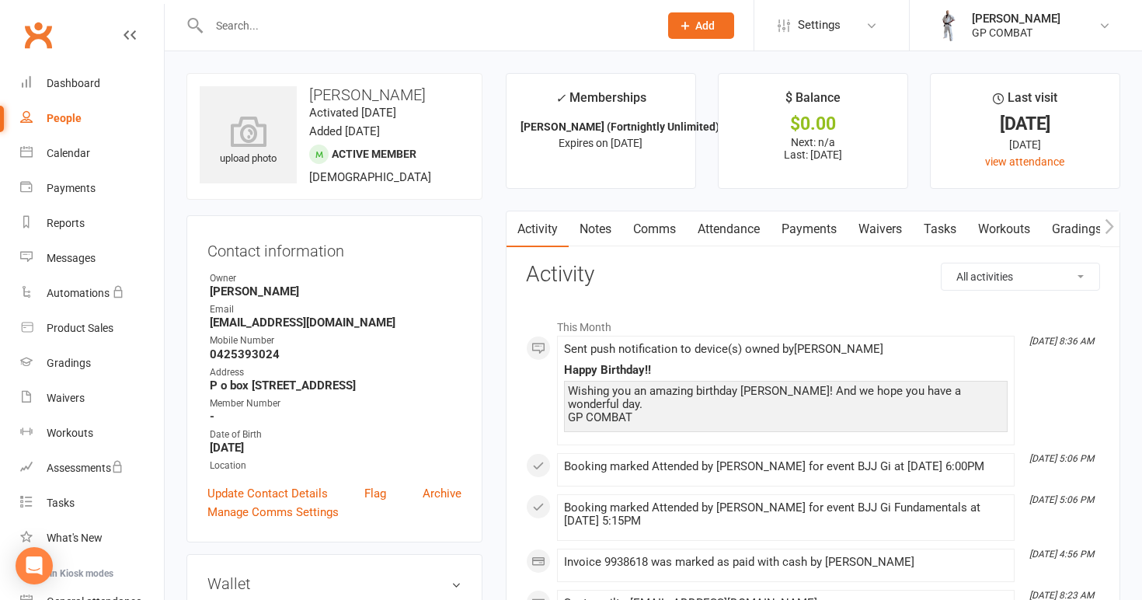
click at [82, 123] on link "People" at bounding box center [92, 118] width 144 height 35
select select "100"
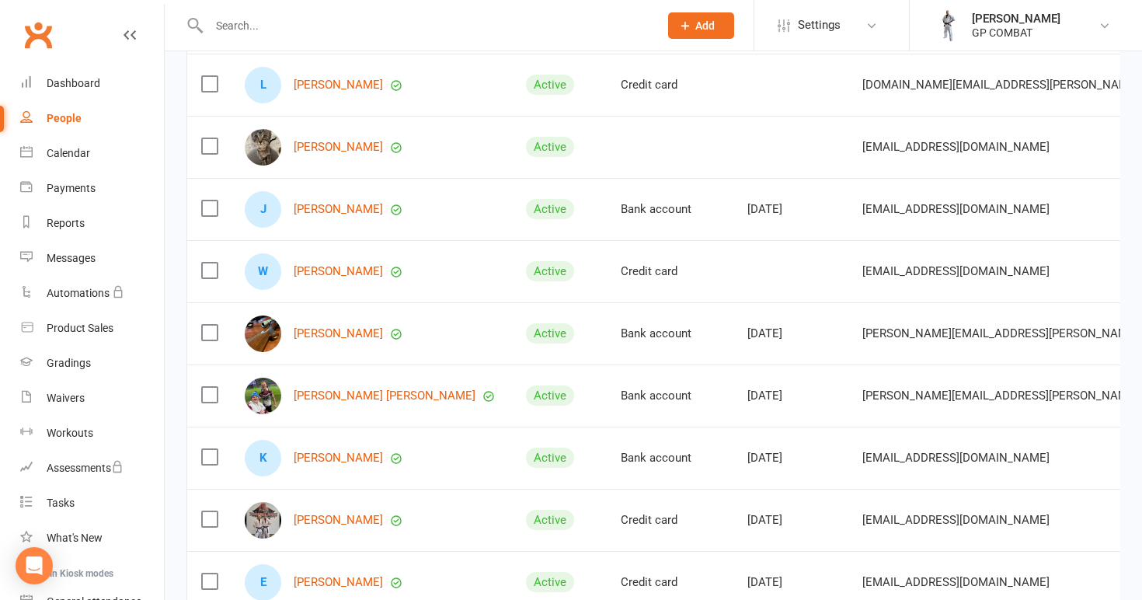
scroll to position [878, 0]
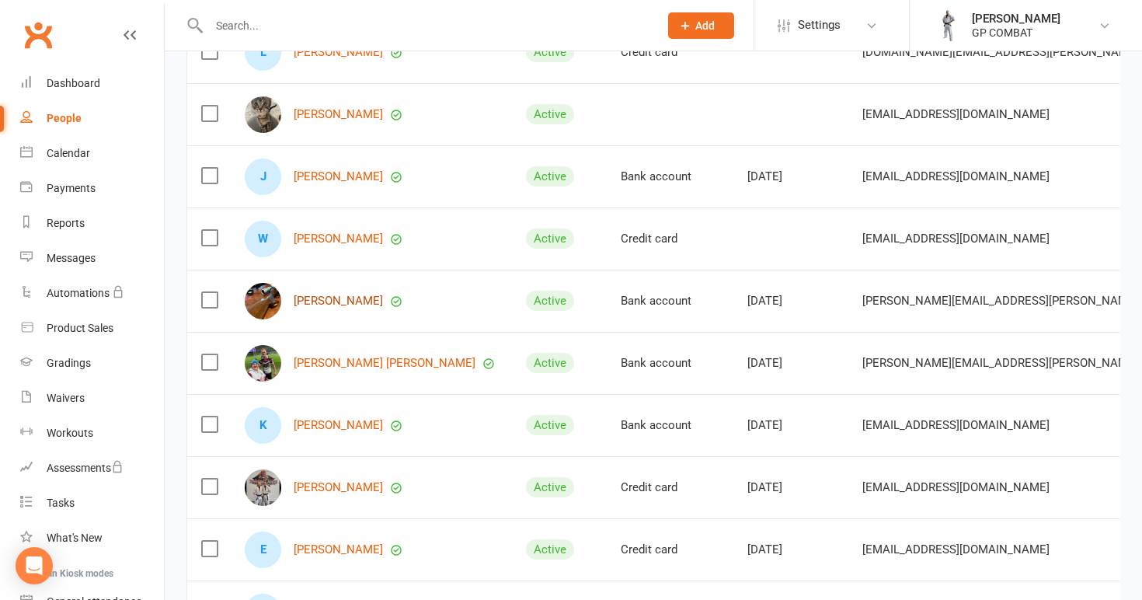
click at [317, 302] on link "[PERSON_NAME]" at bounding box center [338, 300] width 89 height 13
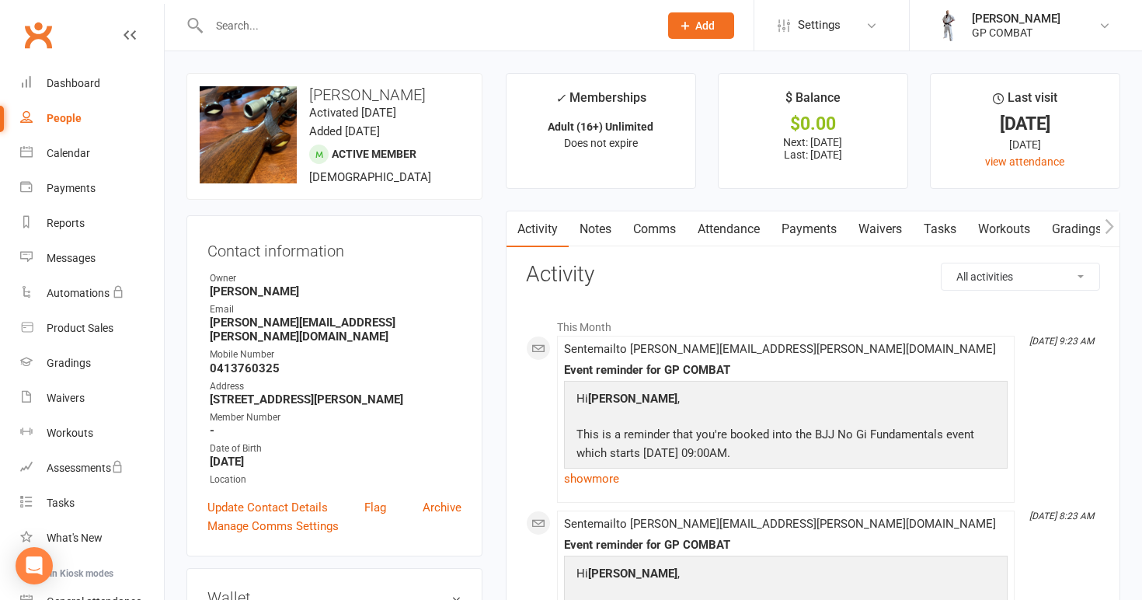
click at [86, 122] on link "People" at bounding box center [92, 118] width 144 height 35
select select "100"
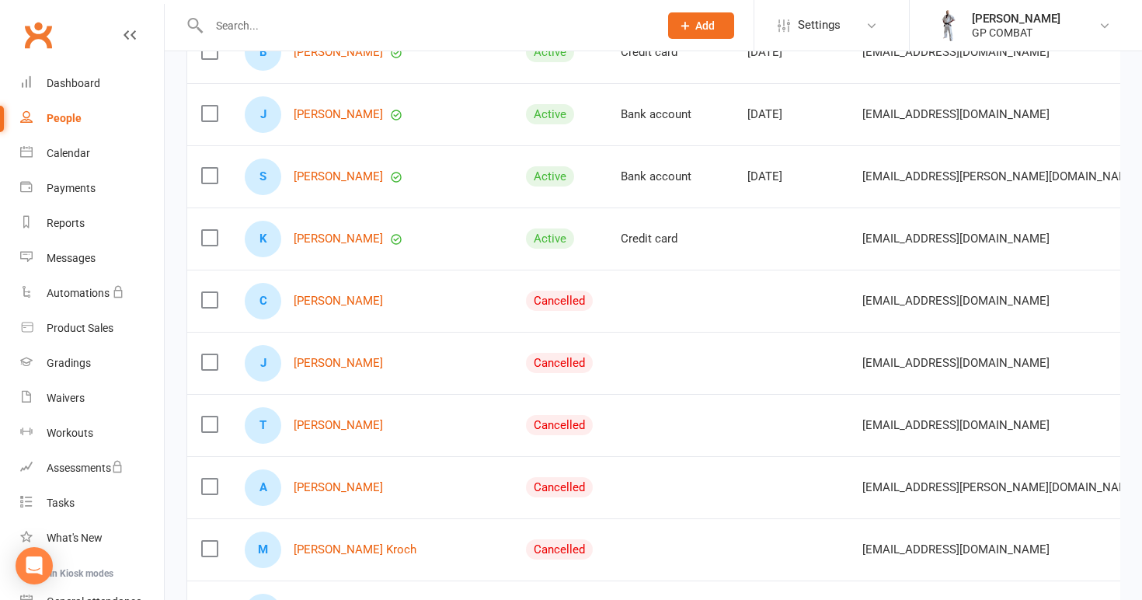
scroll to position [1439, 0]
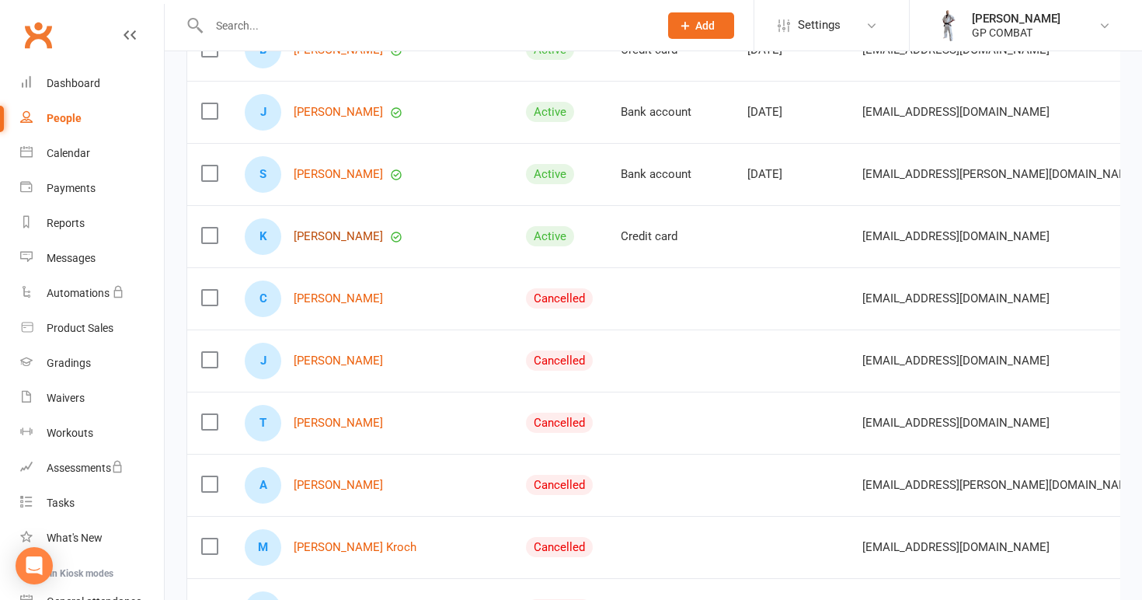
click at [312, 238] on link "[PERSON_NAME]" at bounding box center [338, 236] width 89 height 13
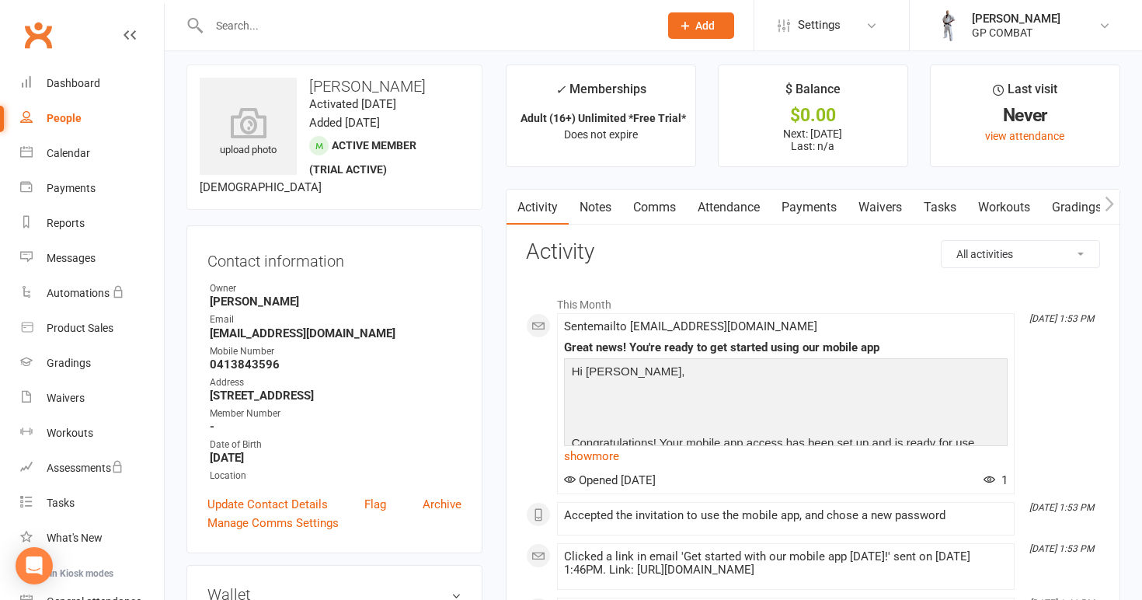
scroll to position [5, 0]
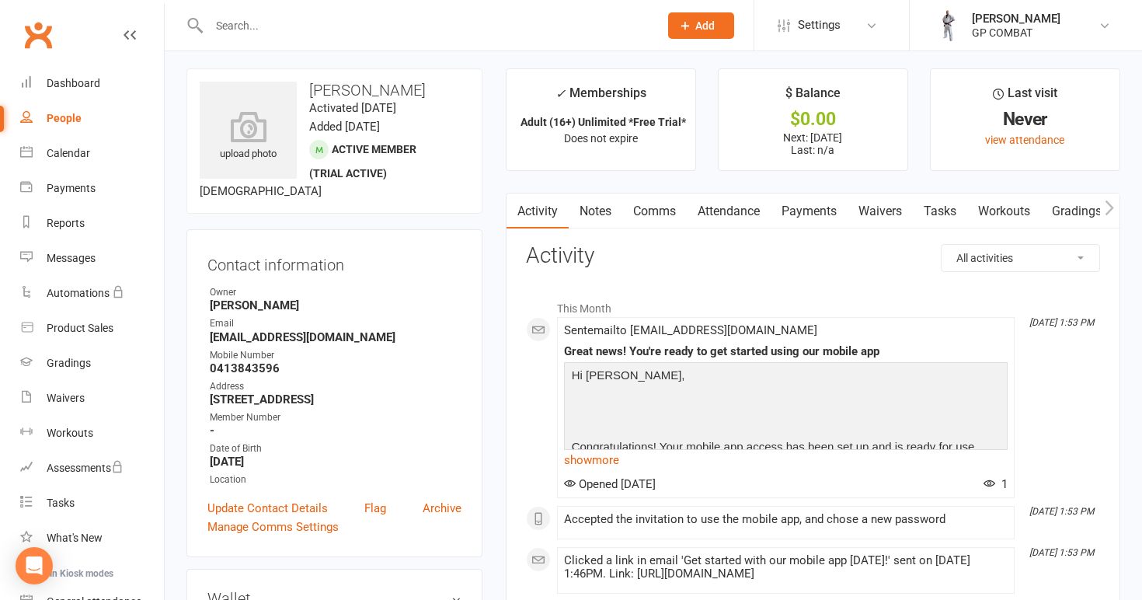
click at [64, 115] on div "People" at bounding box center [64, 118] width 35 height 12
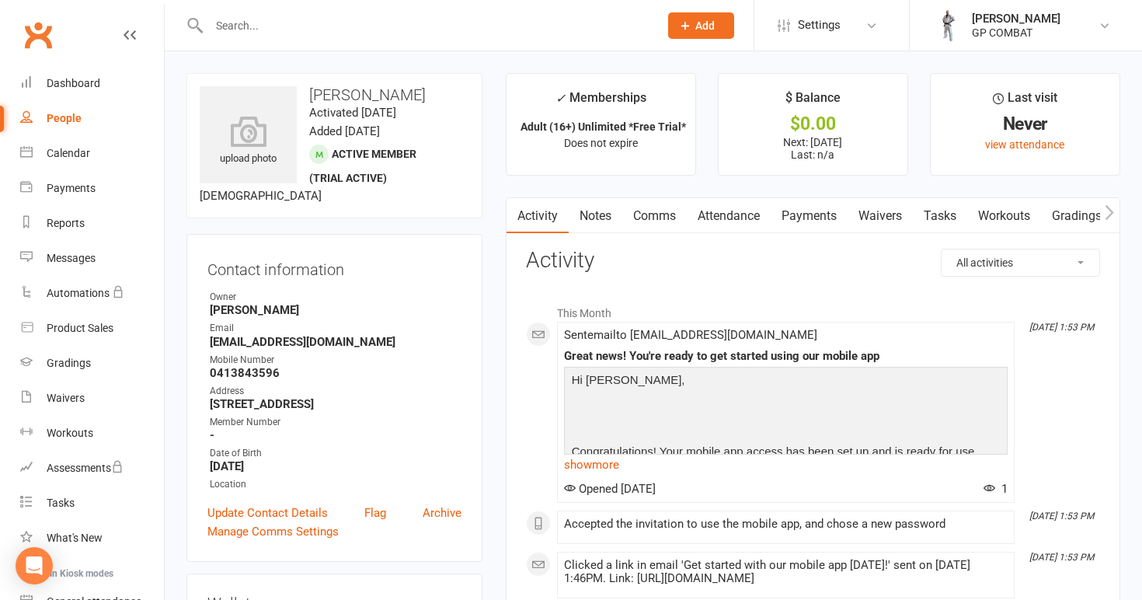
select select "100"
